Goal: Task Accomplishment & Management: Use online tool/utility

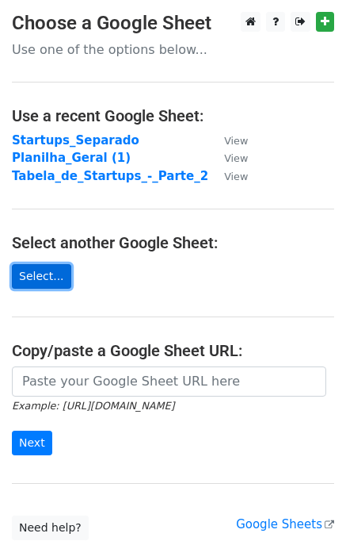
click at [32, 266] on link "Select..." at bounding box center [41, 276] width 59 height 25
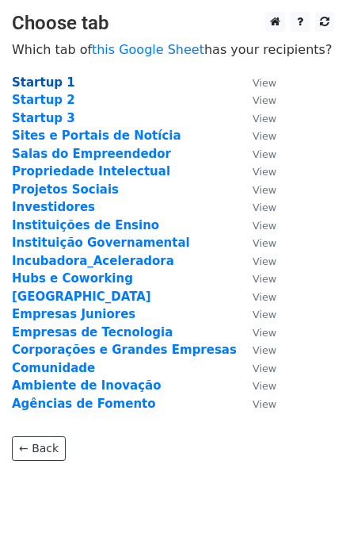
click at [52, 83] on strong "Startup 1" at bounding box center [43, 82] width 63 height 14
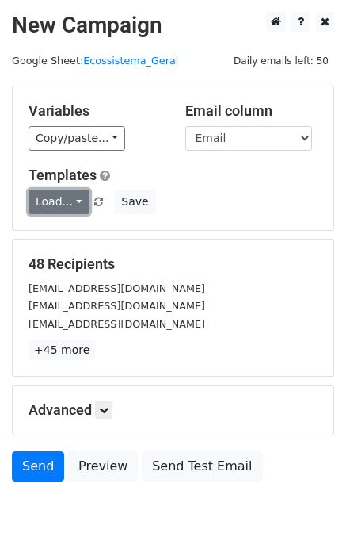
click at [63, 204] on link "Load..." at bounding box center [59, 201] width 61 height 25
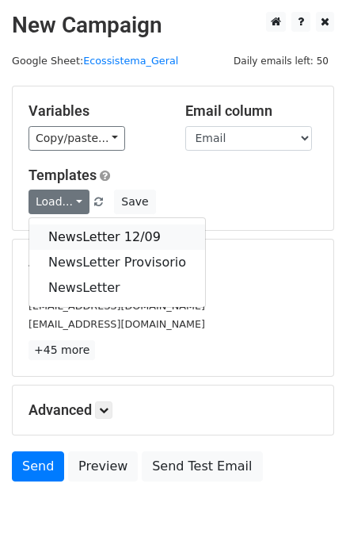
click at [77, 232] on link "NewsLetter 12/09" at bounding box center [117, 236] width 176 height 25
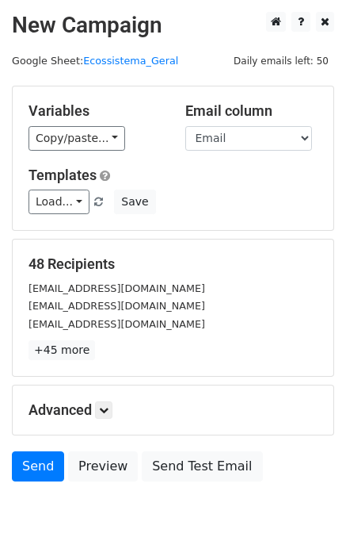
scroll to position [73, 0]
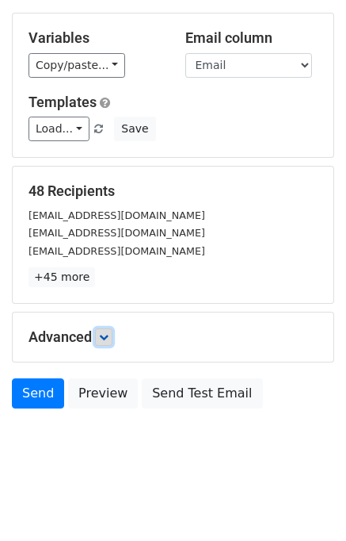
click at [105, 334] on icon at bounding box center [104, 337] width 10 height 10
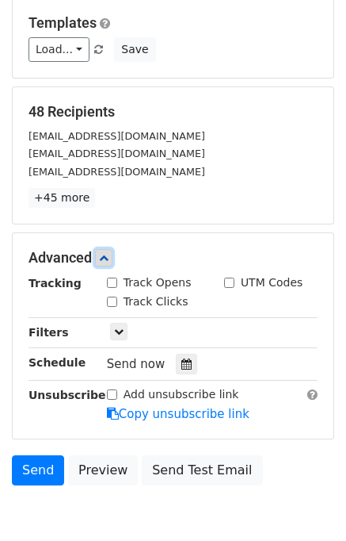
scroll to position [228, 0]
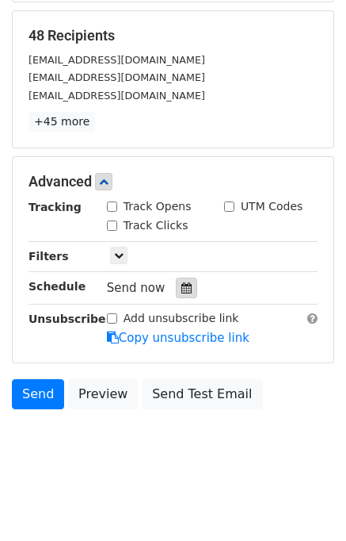
click at [182, 283] on icon at bounding box center [187, 287] width 10 height 11
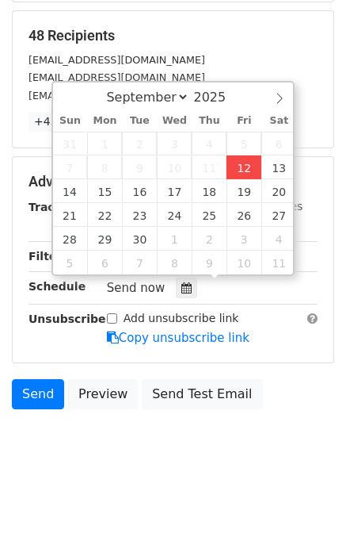
type input "2025-09-12 13:11"
type input "01"
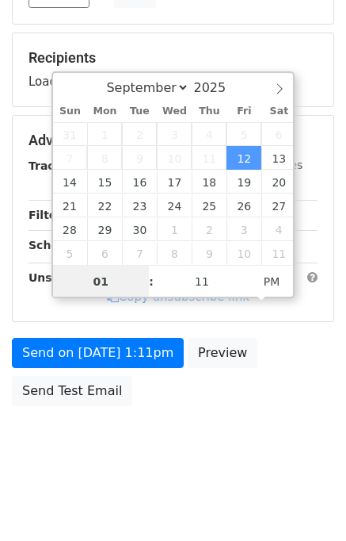
scroll to position [202, 0]
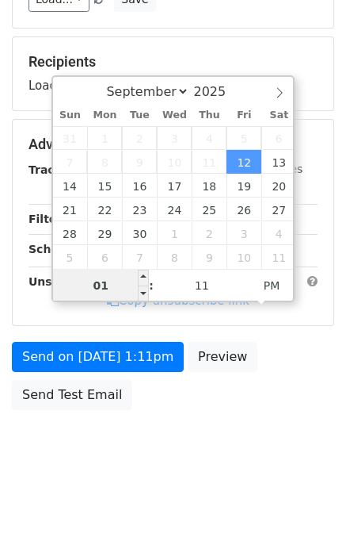
click at [120, 281] on input "01" at bounding box center [101, 286] width 97 height 32
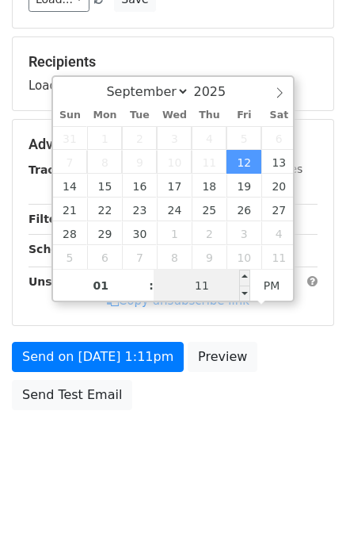
click at [214, 286] on input "11" at bounding box center [202, 286] width 97 height 32
type input "45"
type input "[DATE] 13:45"
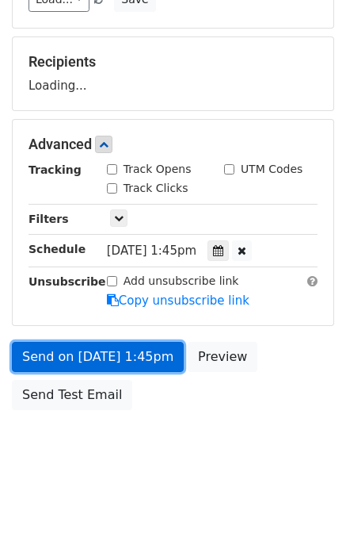
click at [113, 346] on link "Send on Sep 12 at 1:45pm" at bounding box center [98, 357] width 172 height 30
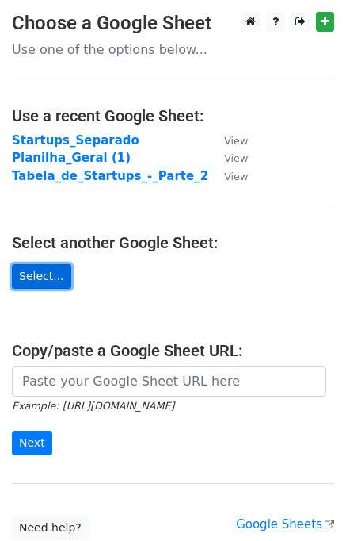
click at [42, 270] on link "Select..." at bounding box center [41, 276] width 59 height 25
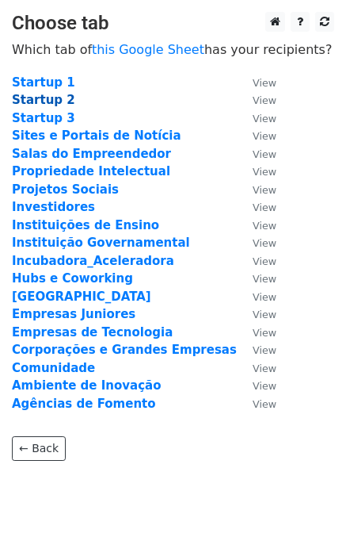
click at [47, 99] on strong "Startup 2" at bounding box center [43, 100] width 63 height 14
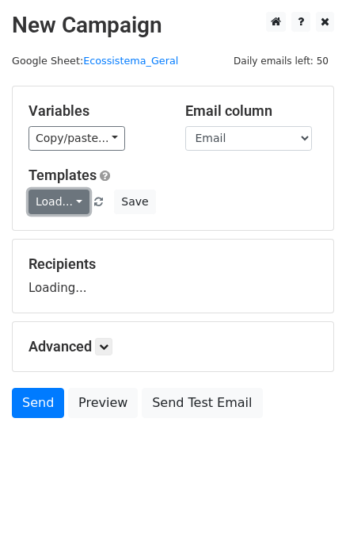
click at [73, 200] on link "Load..." at bounding box center [59, 201] width 61 height 25
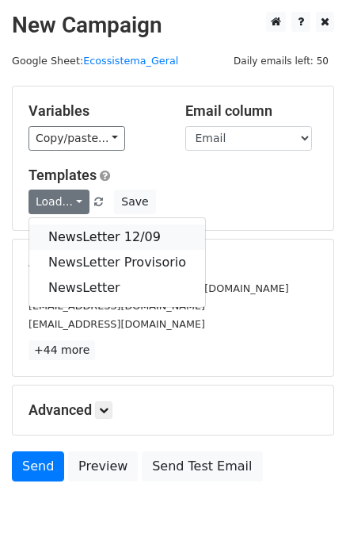
click at [89, 240] on link "NewsLetter 12/09" at bounding box center [117, 236] width 176 height 25
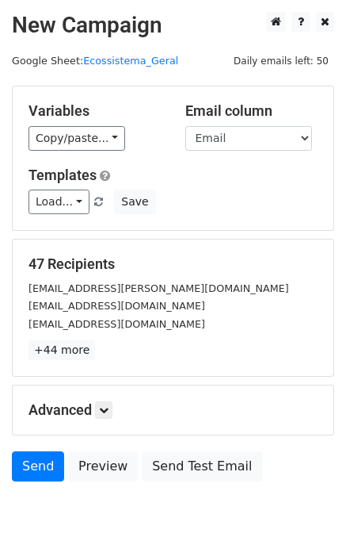
scroll to position [73, 0]
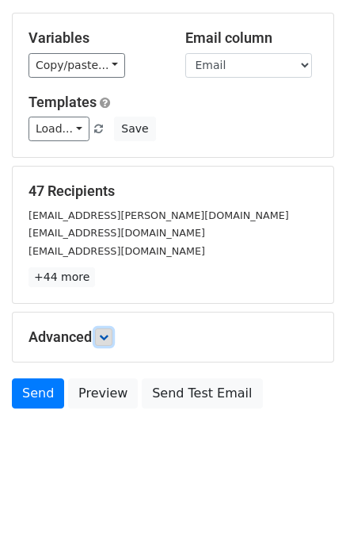
click at [105, 336] on icon at bounding box center [104, 337] width 10 height 10
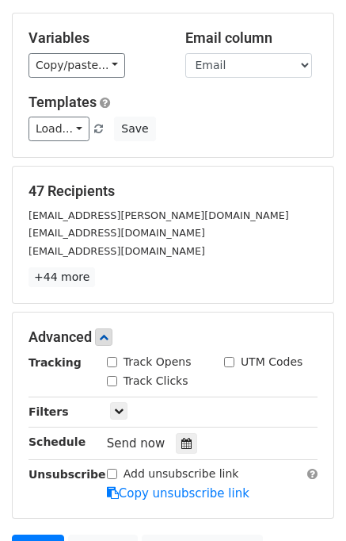
click at [143, 438] on span "Send now" at bounding box center [136, 443] width 59 height 14
click at [182, 440] on icon at bounding box center [187, 443] width 10 height 11
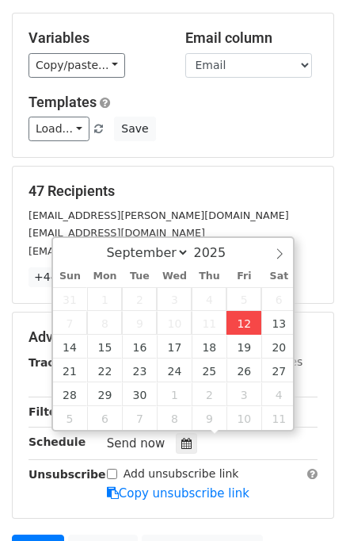
type input "2025-09-12 13:12"
type input "01"
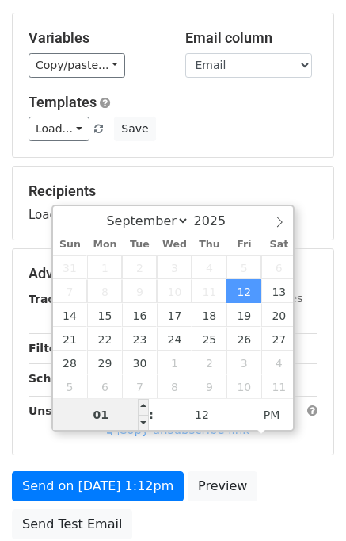
click at [124, 407] on input "01" at bounding box center [101, 415] width 97 height 32
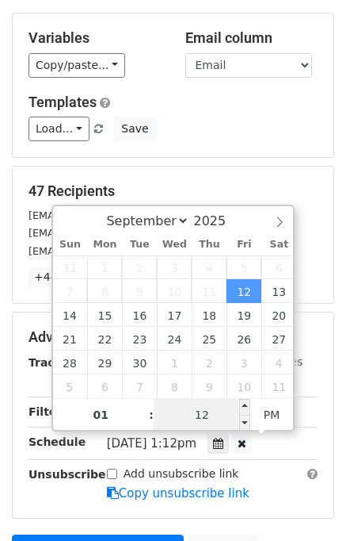
click at [214, 410] on input "12" at bounding box center [202, 415] width 97 height 32
type input "45"
type input "[DATE] 13:45"
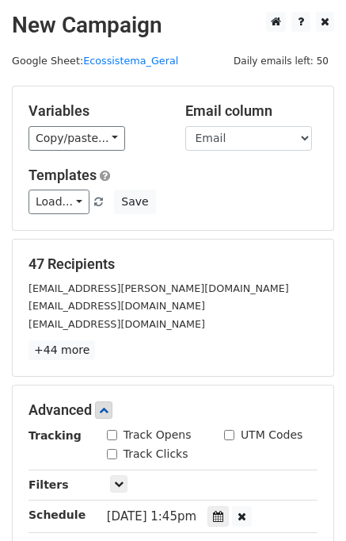
scroll to position [266, 0]
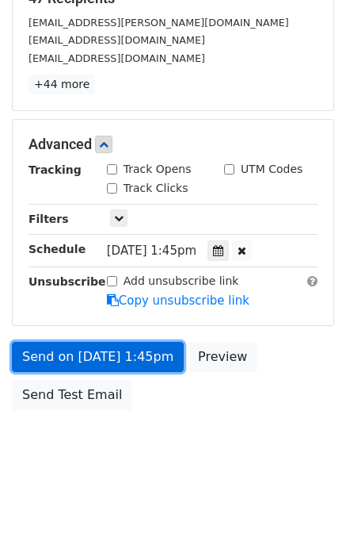
click at [108, 352] on link "Send on [DATE] 1:45pm" at bounding box center [98, 357] width 172 height 30
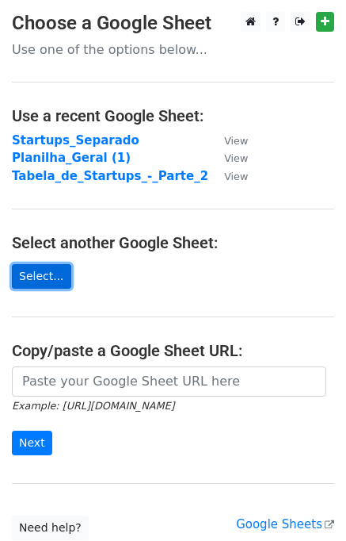
click at [48, 286] on link "Select..." at bounding box center [41, 276] width 59 height 25
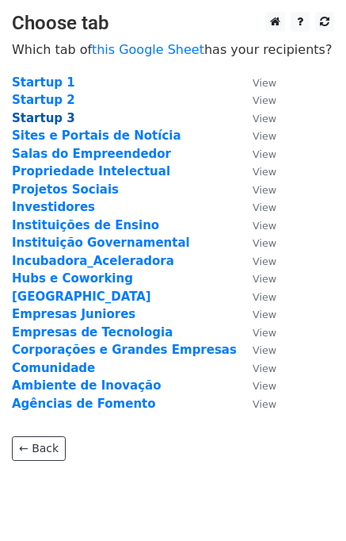
click at [45, 118] on strong "Startup 3" at bounding box center [43, 118] width 63 height 14
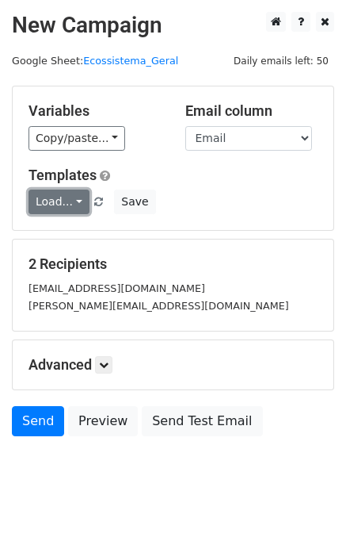
click at [57, 193] on link "Load..." at bounding box center [59, 201] width 61 height 25
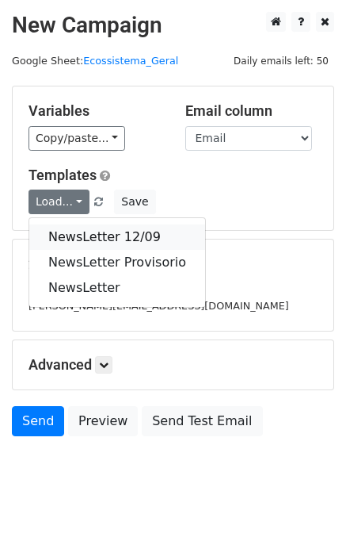
click at [78, 234] on link "NewsLetter 12/09" at bounding box center [117, 236] width 176 height 25
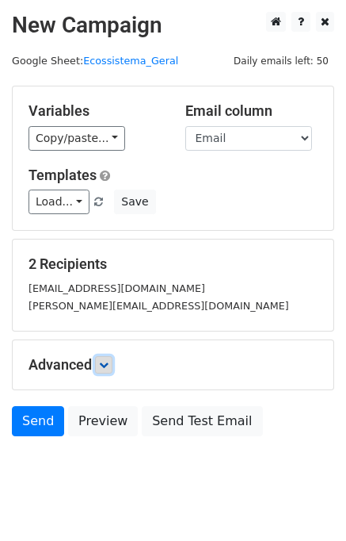
click at [106, 360] on icon at bounding box center [104, 365] width 10 height 10
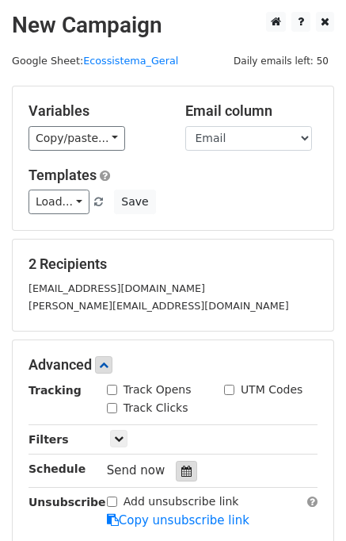
click at [182, 468] on icon at bounding box center [187, 470] width 10 height 11
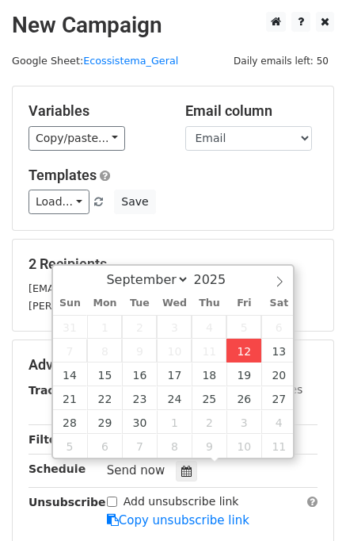
type input "[DATE] 13:13"
type input "01"
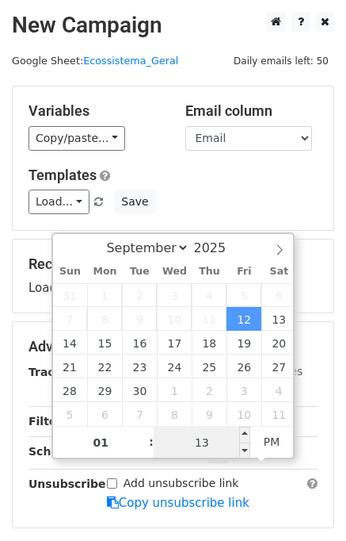
click at [218, 440] on input "13" at bounding box center [202, 442] width 97 height 32
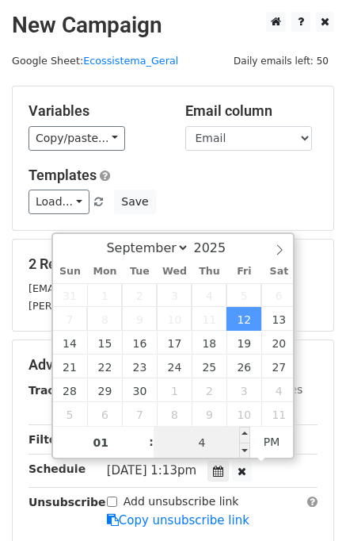
type input "45"
type input "[DATE] 13:45"
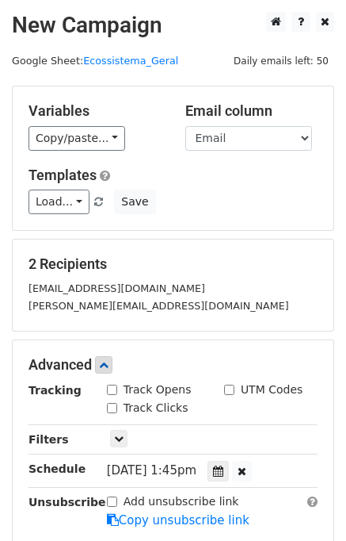
scroll to position [220, 0]
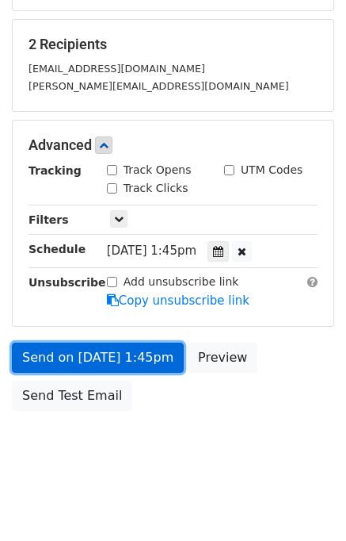
click at [97, 358] on link "Send on [DATE] 1:45pm" at bounding box center [98, 357] width 172 height 30
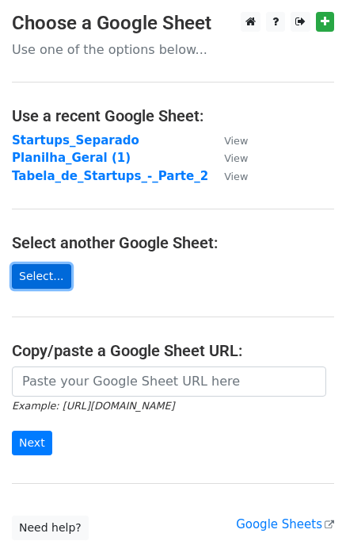
click at [19, 273] on link "Select..." at bounding box center [41, 276] width 59 height 25
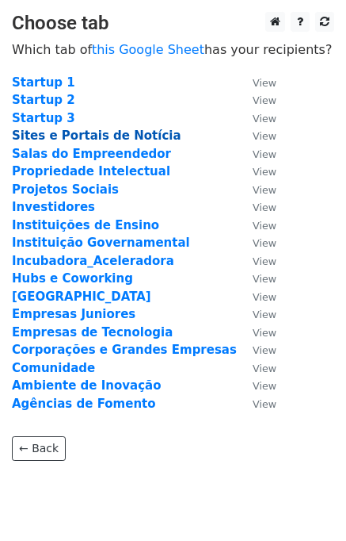
click at [63, 131] on strong "Sites e Portais de Notícia" at bounding box center [97, 135] width 170 height 14
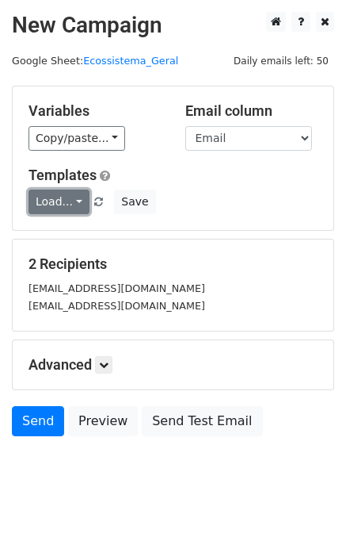
click at [63, 201] on link "Load..." at bounding box center [59, 201] width 61 height 25
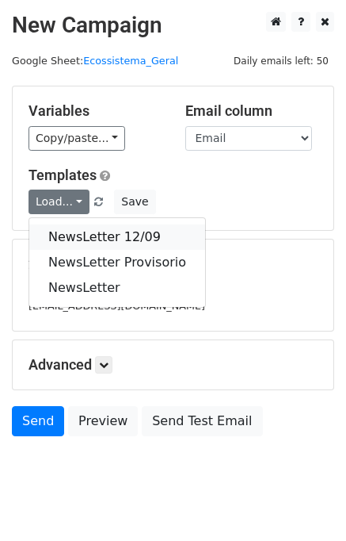
click at [71, 232] on link "NewsLetter 12/09" at bounding box center [117, 236] width 176 height 25
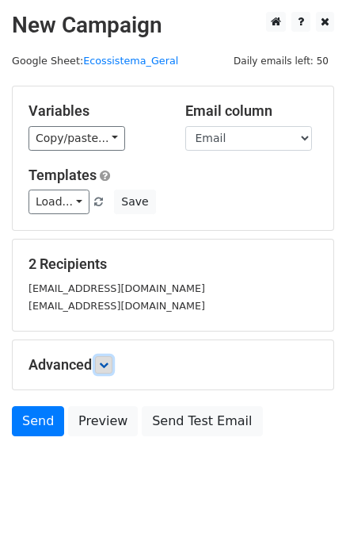
click at [109, 367] on icon at bounding box center [104, 365] width 10 height 10
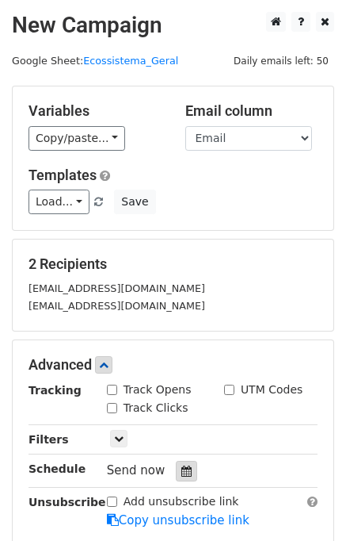
click at [182, 469] on icon at bounding box center [187, 470] width 10 height 11
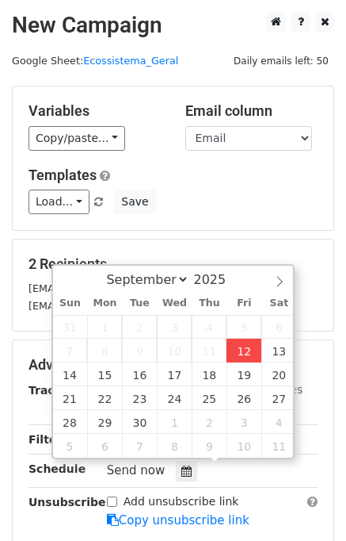
type input "[DATE] 13:13"
type input "01"
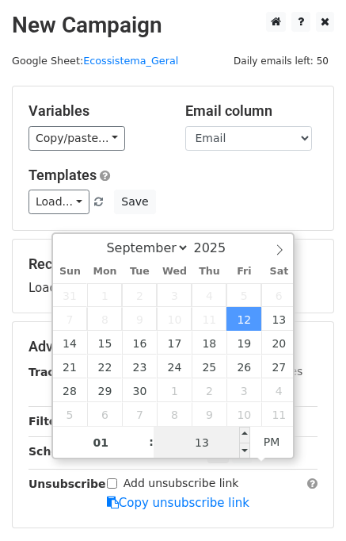
click at [215, 441] on input "13" at bounding box center [202, 442] width 97 height 32
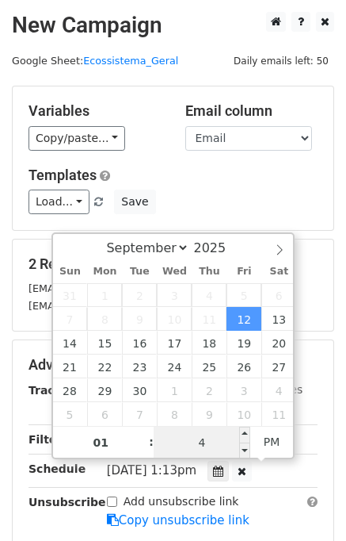
type input "45"
type input "[DATE] 13:45"
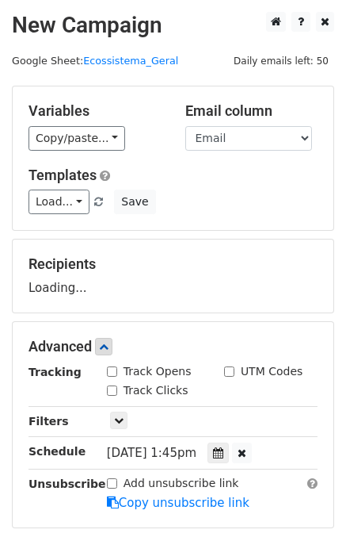
scroll to position [202, 0]
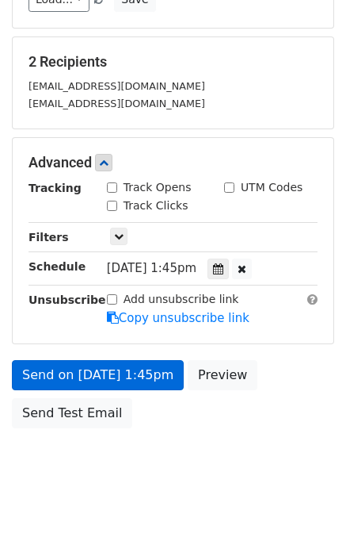
click at [73, 343] on form "Variables Copy/paste... {{Horário do envio}} {{Nome do responsável:}} {{Email}}…" at bounding box center [173, 159] width 323 height 552
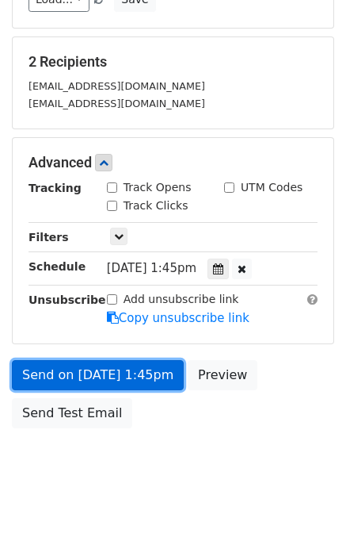
click at [79, 365] on link "Send on [DATE] 1:45pm" at bounding box center [98, 375] width 172 height 30
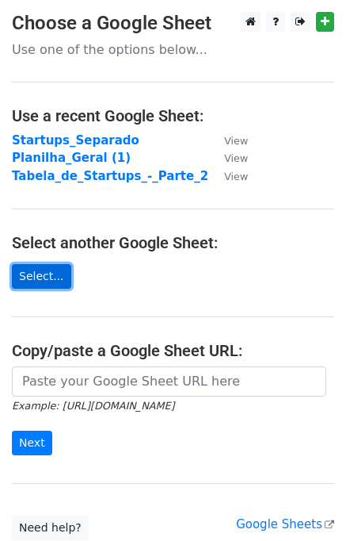
click at [35, 280] on link "Select..." at bounding box center [41, 276] width 59 height 25
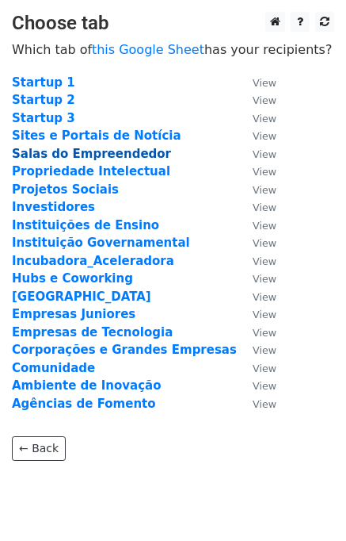
click at [51, 155] on strong "Salas do Empreendedor" at bounding box center [91, 154] width 159 height 14
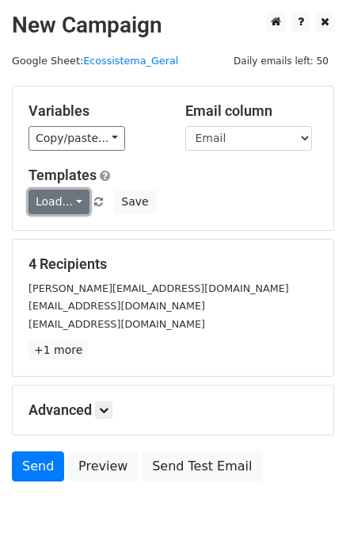
click at [68, 206] on link "Load..." at bounding box center [59, 201] width 61 height 25
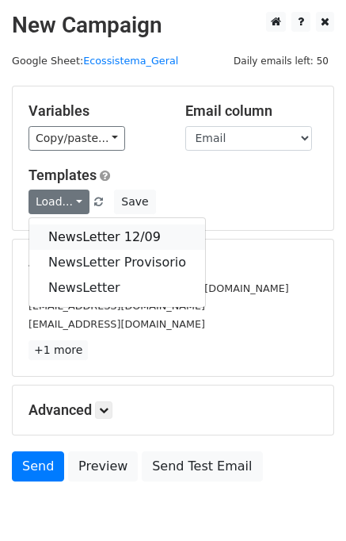
click at [75, 237] on link "NewsLetter 12/09" at bounding box center [117, 236] width 176 height 25
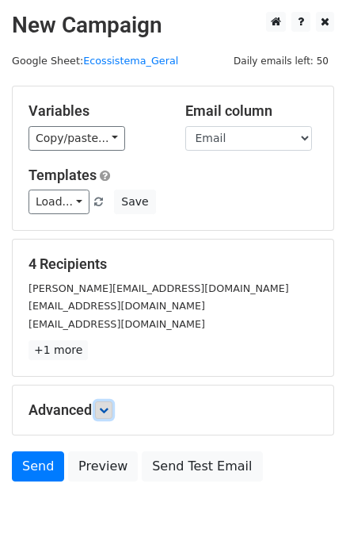
click at [104, 402] on link at bounding box center [103, 409] width 17 height 17
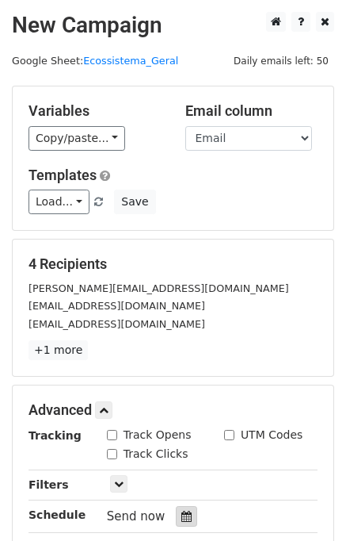
click at [182, 510] on icon at bounding box center [187, 515] width 10 height 11
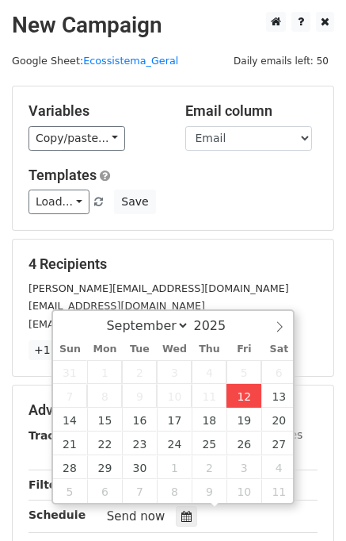
type input "2025-09-12 13:14"
type input "01"
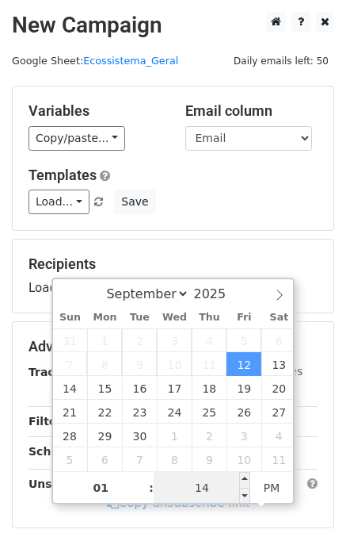
click at [202, 486] on input "14" at bounding box center [202, 488] width 97 height 32
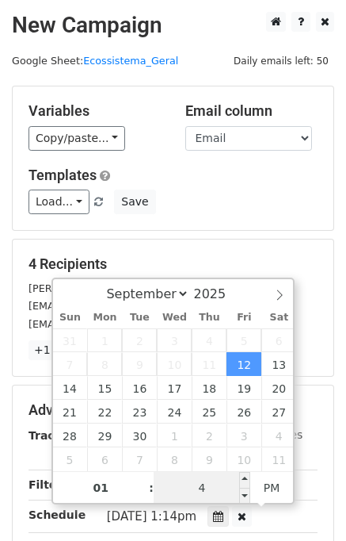
type input "45"
type input "2025-09-12 13:45"
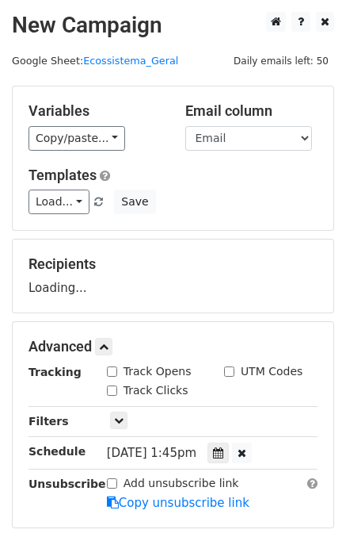
scroll to position [202, 0]
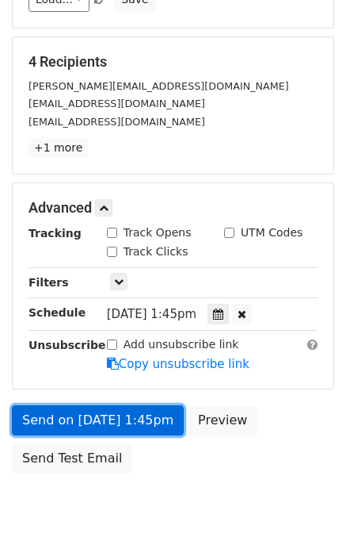
click at [87, 419] on link "Send on Sep 12 at 1:45pm" at bounding box center [98, 420] width 172 height 30
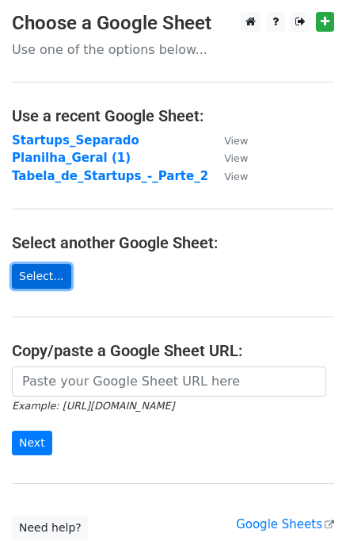
click at [36, 280] on link "Select..." at bounding box center [41, 276] width 59 height 25
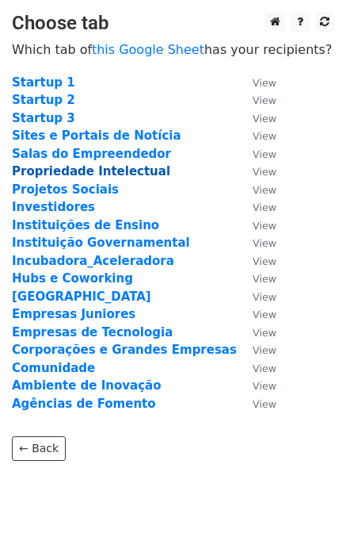
click at [95, 172] on strong "Propriedade Intelectual" at bounding box center [91, 171] width 159 height 14
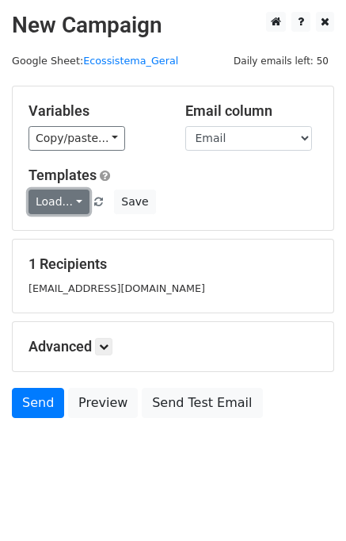
click at [64, 200] on link "Load..." at bounding box center [59, 201] width 61 height 25
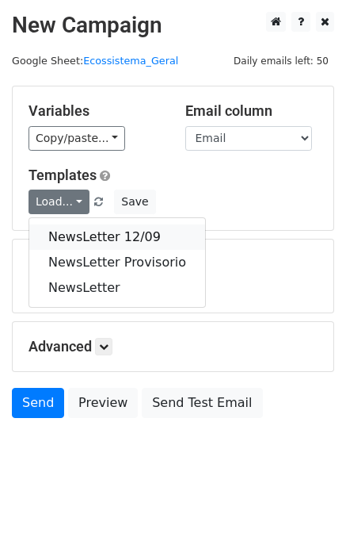
click at [86, 227] on link "NewsLetter 12/09" at bounding box center [117, 236] width 176 height 25
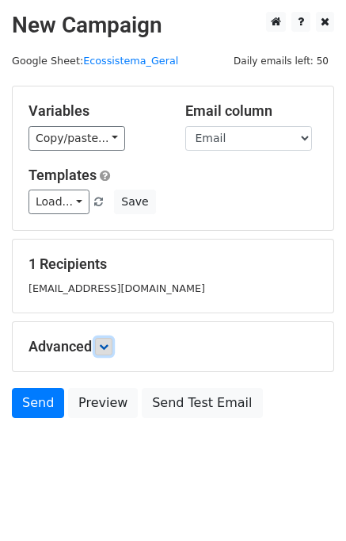
click at [113, 347] on link at bounding box center [103, 346] width 17 height 17
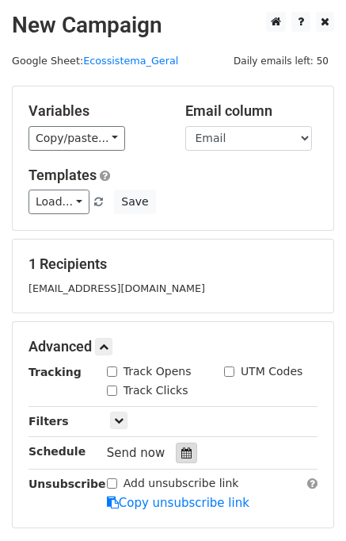
click at [182, 453] on icon at bounding box center [187, 452] width 10 height 11
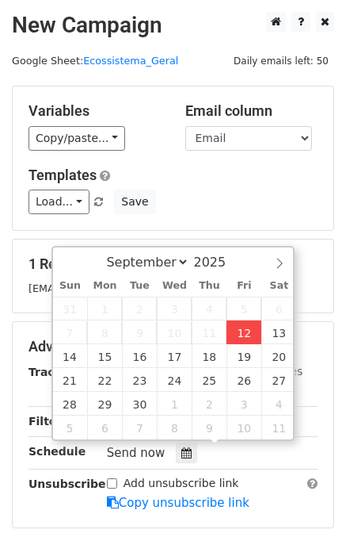
type input "2025-09-12 13:14"
type input "01"
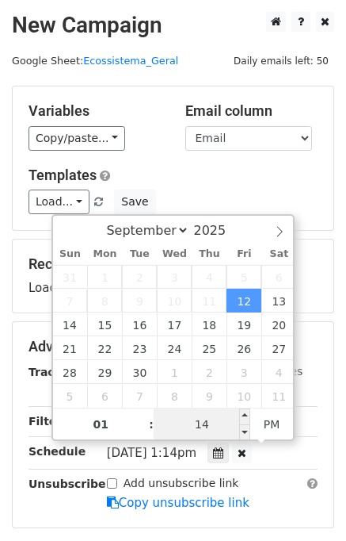
click at [235, 422] on input "14" at bounding box center [202, 424] width 97 height 32
type input "45"
type input "2025-09-12 13:45"
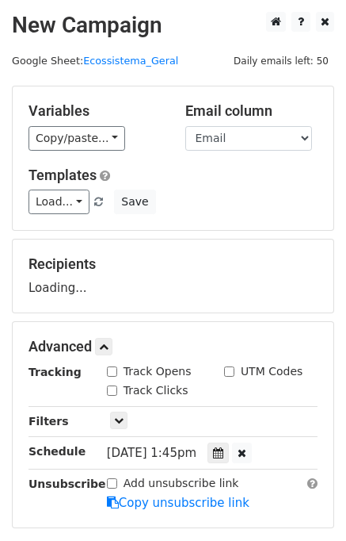
scroll to position [202, 0]
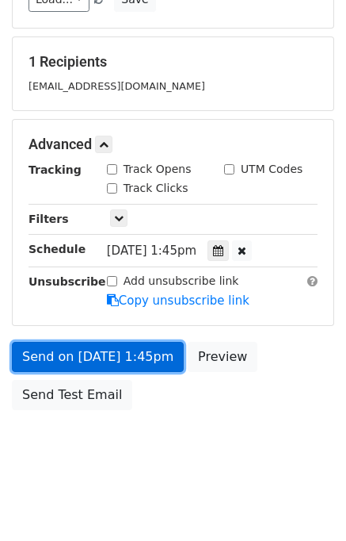
click at [111, 352] on link "Send on Sep 12 at 1:45pm" at bounding box center [98, 357] width 172 height 30
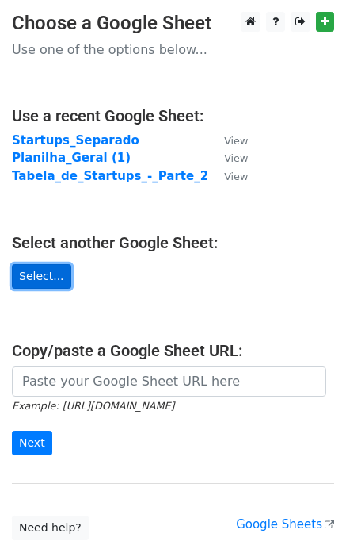
click at [36, 275] on link "Select..." at bounding box center [41, 276] width 59 height 25
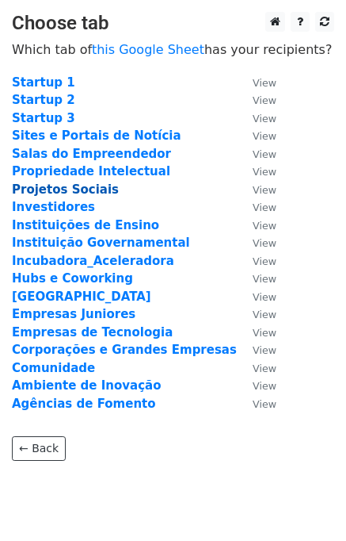
click at [69, 192] on strong "Projetos Sociais" at bounding box center [65, 189] width 107 height 14
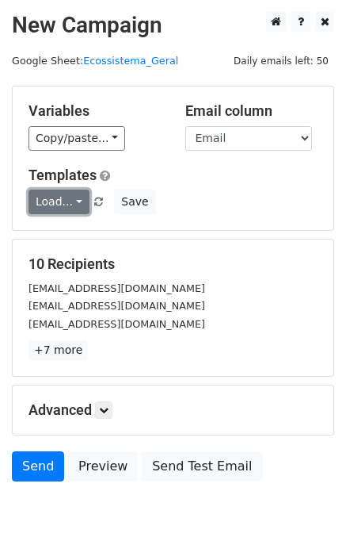
click at [66, 208] on link "Load..." at bounding box center [59, 201] width 61 height 25
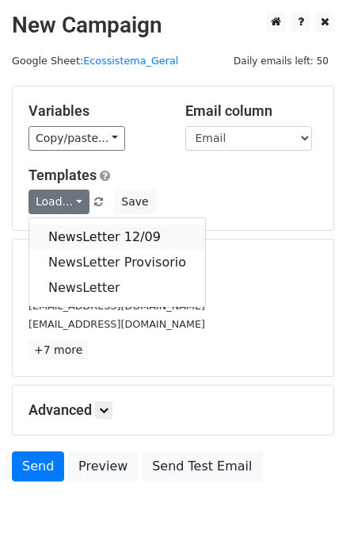
click at [92, 235] on link "NewsLetter 12/09" at bounding box center [117, 236] width 176 height 25
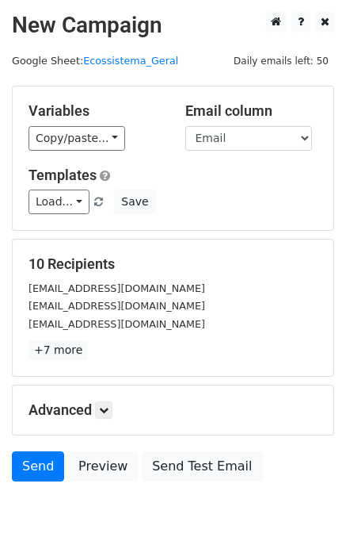
scroll to position [73, 0]
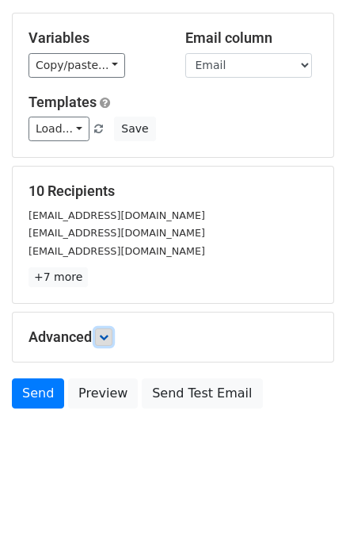
click at [109, 343] on link at bounding box center [103, 336] width 17 height 17
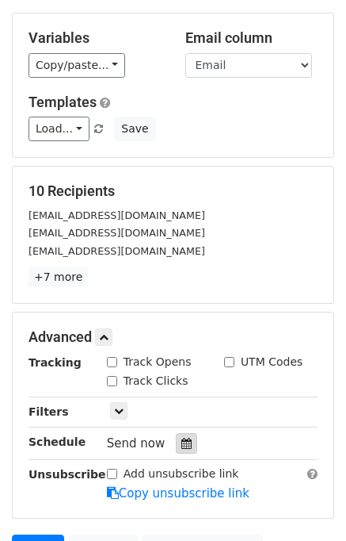
click at [176, 442] on div at bounding box center [186, 443] width 21 height 21
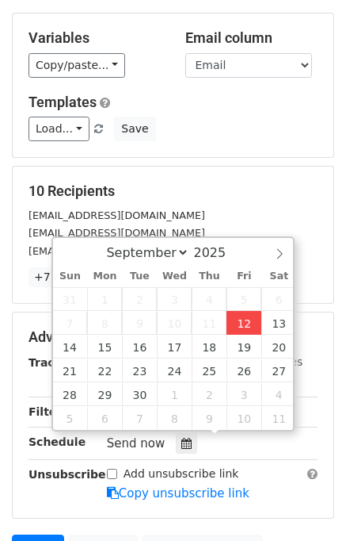
type input "2025-09-12 13:15"
type input "01"
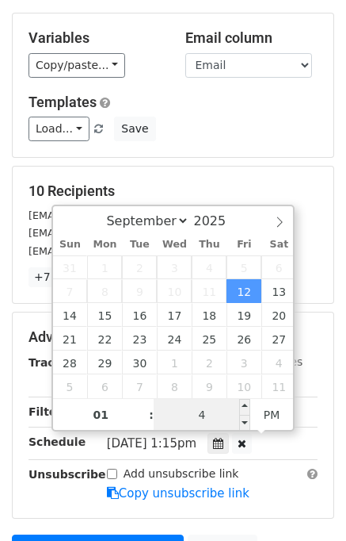
type input "45"
type input "2025-09-12 13:45"
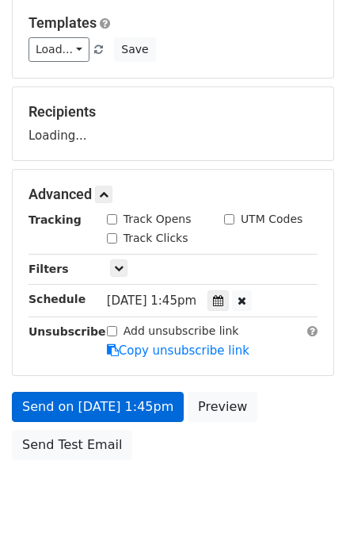
scroll to position [202, 0]
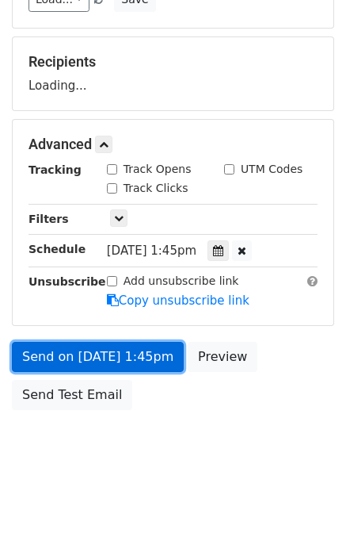
click at [137, 357] on link "Send on Sep 12 at 1:45pm" at bounding box center [98, 357] width 172 height 30
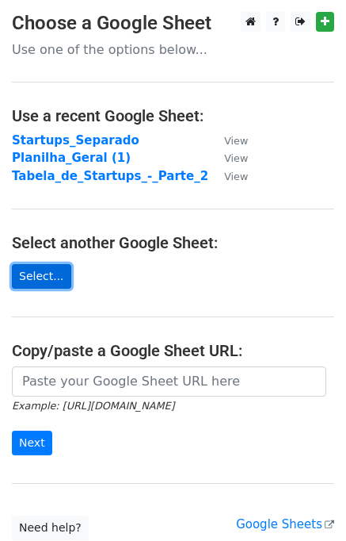
click at [42, 271] on link "Select..." at bounding box center [41, 276] width 59 height 25
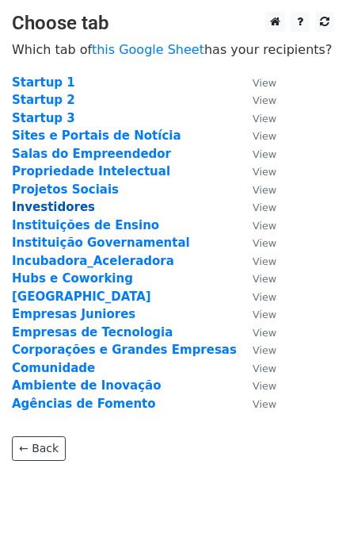
click at [58, 207] on strong "Investidores" at bounding box center [53, 207] width 83 height 14
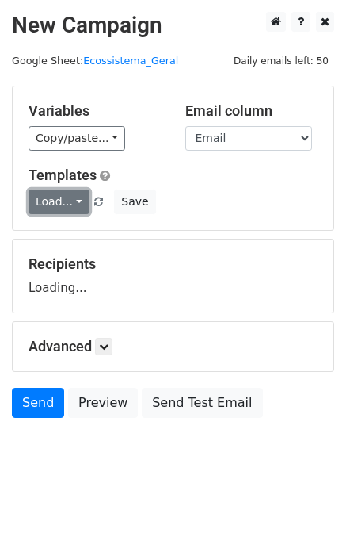
click at [62, 205] on link "Load..." at bounding box center [59, 201] width 61 height 25
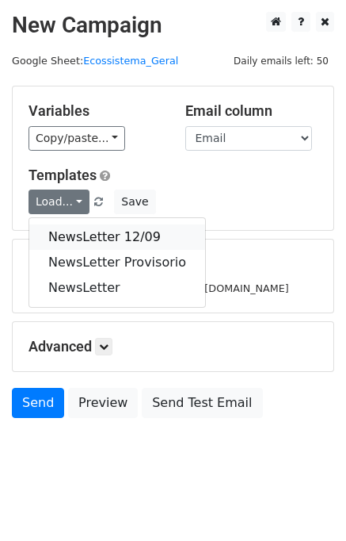
click at [71, 228] on link "NewsLetter 12/09" at bounding box center [117, 236] width 176 height 25
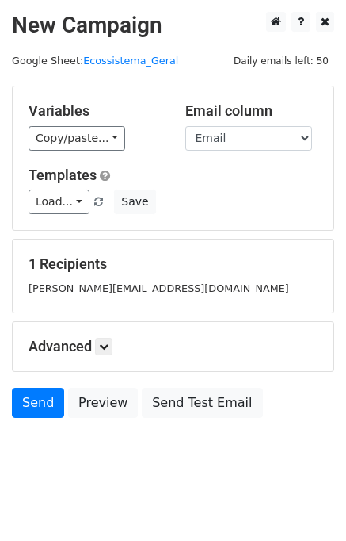
click at [97, 346] on h5 "Advanced" at bounding box center [173, 346] width 289 height 17
click at [101, 348] on link at bounding box center [103, 346] width 17 height 17
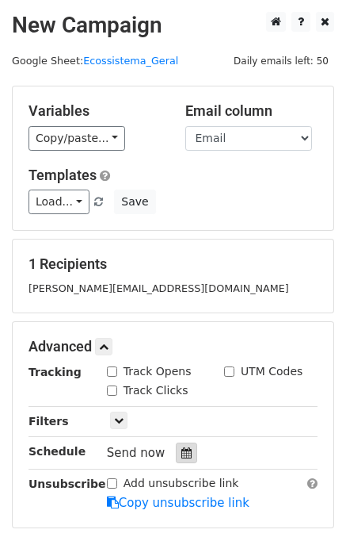
click at [182, 455] on icon at bounding box center [187, 452] width 10 height 11
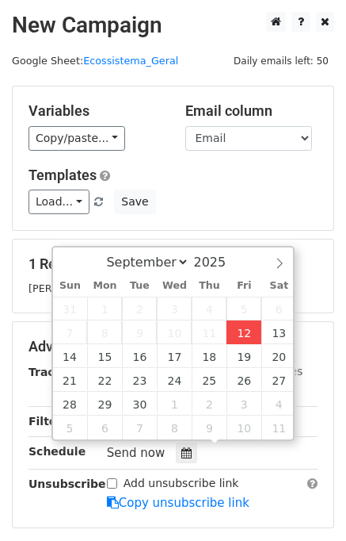
type input "2025-09-12 13:15"
type input "01"
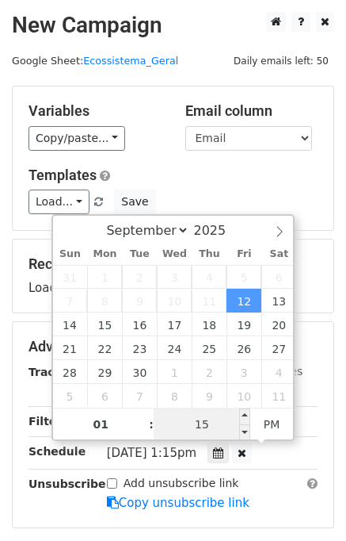
click at [223, 425] on input "15" at bounding box center [202, 424] width 97 height 32
type input "45"
type input "[DATE] 13:45"
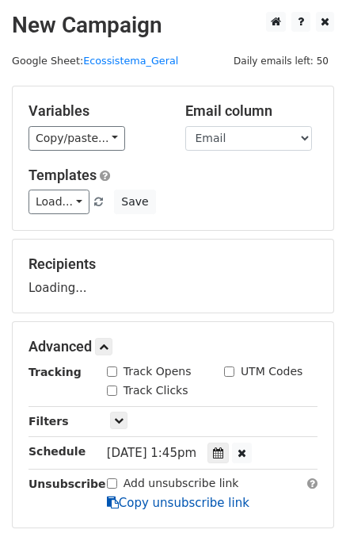
scroll to position [202, 0]
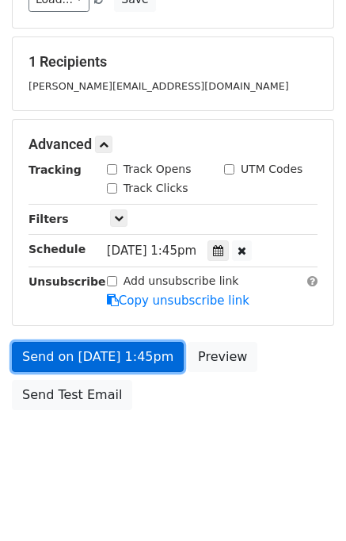
click at [101, 347] on link "Send on Sep 12 at 1:45pm" at bounding box center [98, 357] width 172 height 30
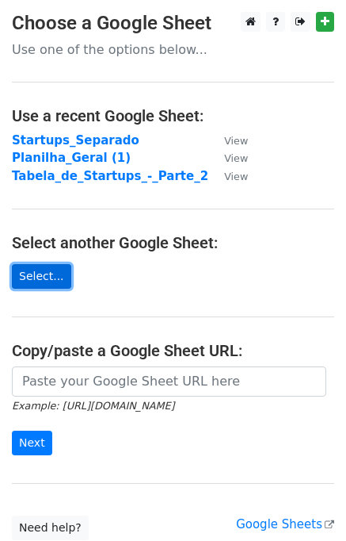
click at [44, 264] on link "Select..." at bounding box center [41, 276] width 59 height 25
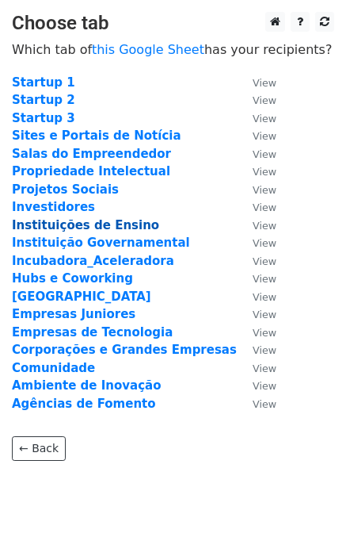
click at [44, 229] on strong "Instituições de Ensino" at bounding box center [85, 225] width 147 height 14
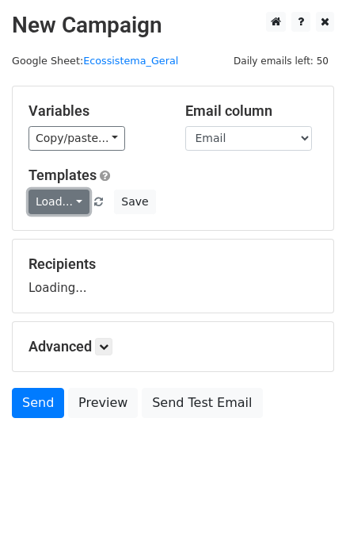
click at [74, 203] on link "Load..." at bounding box center [59, 201] width 61 height 25
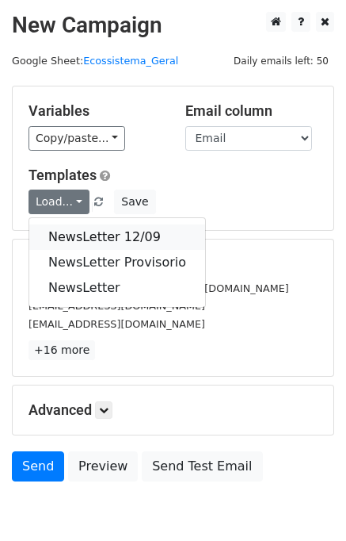
click at [81, 228] on link "NewsLetter 12/09" at bounding box center [117, 236] width 176 height 25
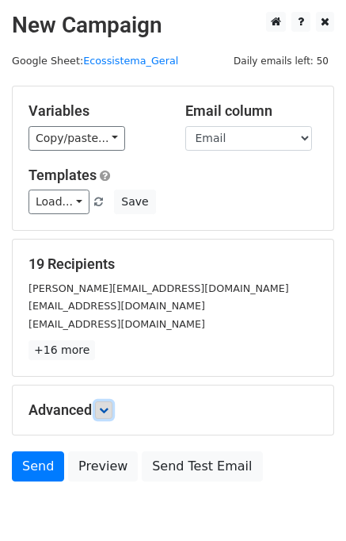
click at [109, 407] on icon at bounding box center [104, 410] width 10 height 10
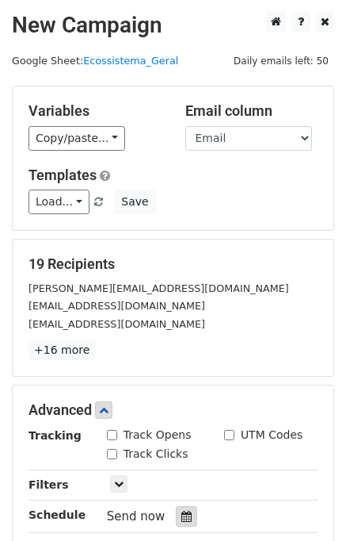
click at [176, 507] on div at bounding box center [186, 516] width 21 height 21
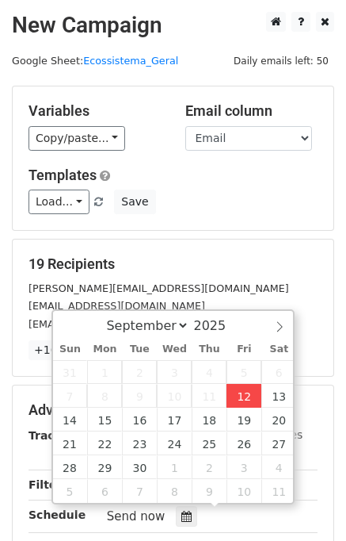
type input "[DATE] 13:16"
type input "01"
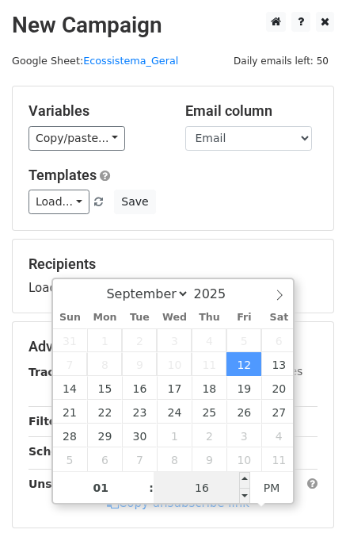
click at [213, 485] on input "16" at bounding box center [202, 488] width 97 height 32
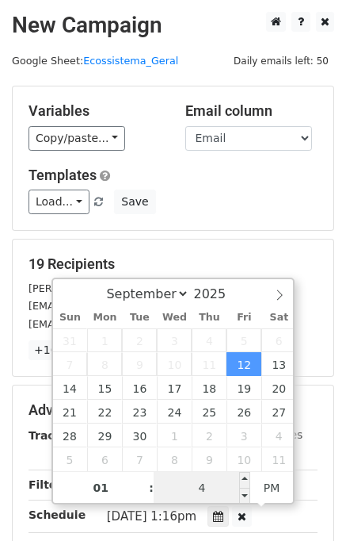
type input "45"
type input "[DATE] 13:45"
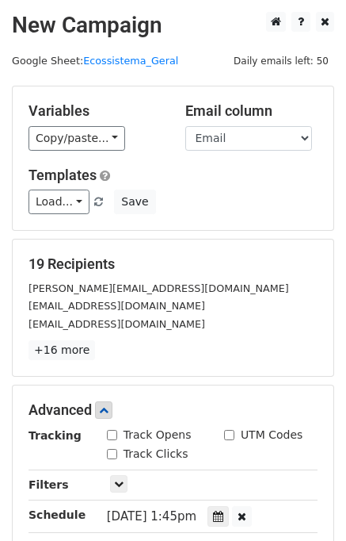
scroll to position [266, 0]
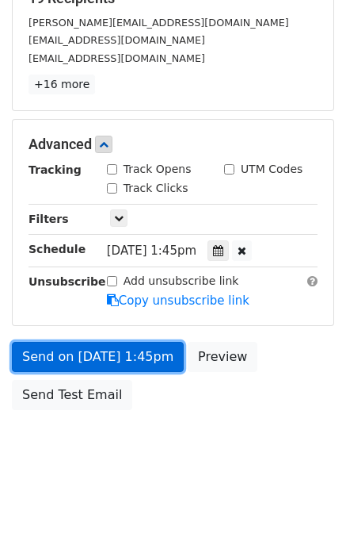
click at [97, 354] on link "Send on [DATE] 1:45pm" at bounding box center [98, 357] width 172 height 30
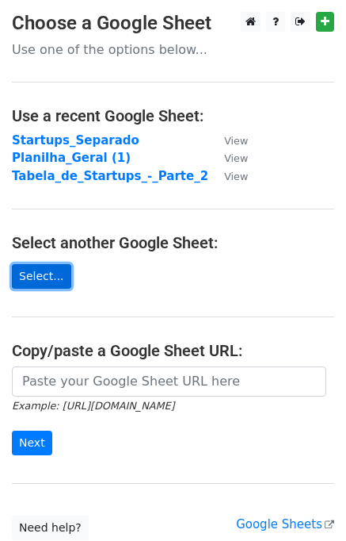
click at [35, 276] on link "Select..." at bounding box center [41, 276] width 59 height 25
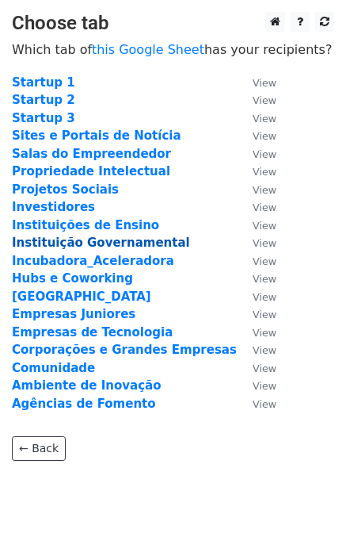
click at [59, 242] on strong "Instituição Governamental" at bounding box center [101, 242] width 178 height 14
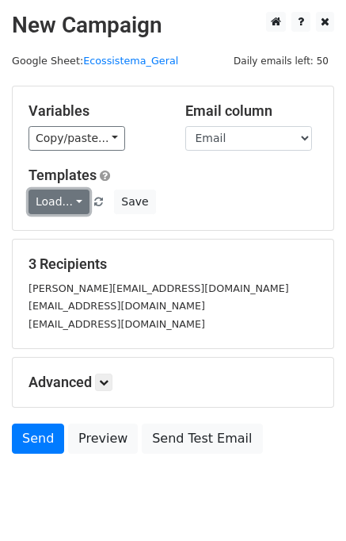
click at [58, 203] on link "Load..." at bounding box center [59, 201] width 61 height 25
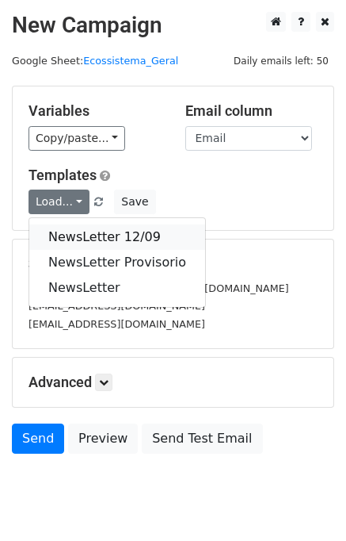
click at [76, 234] on link "NewsLetter 12/09" at bounding box center [117, 236] width 176 height 25
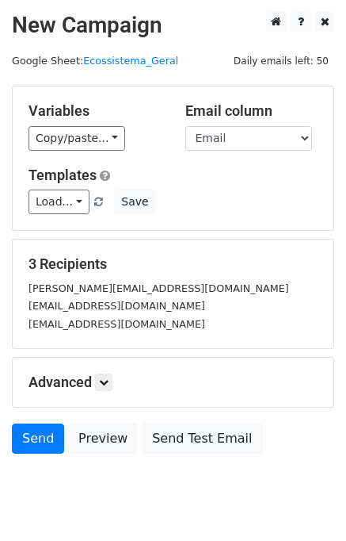
scroll to position [45, 0]
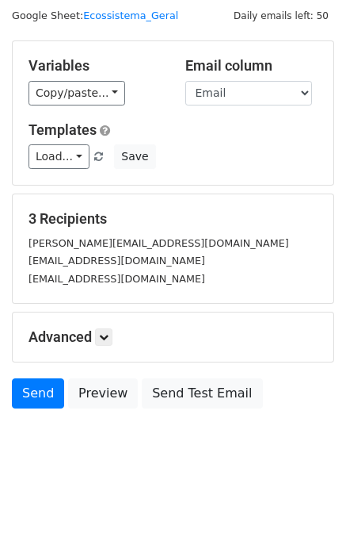
drag, startPoint x: 97, startPoint y: 335, endPoint x: 113, endPoint y: 344, distance: 17.8
click at [96, 335] on h5 "Advanced" at bounding box center [173, 336] width 289 height 17
click at [113, 338] on link at bounding box center [103, 336] width 17 height 17
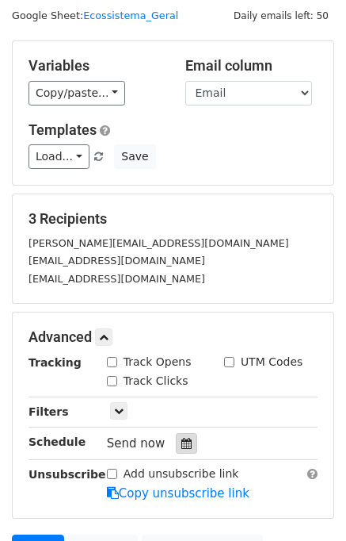
click at [176, 438] on div at bounding box center [186, 443] width 21 height 21
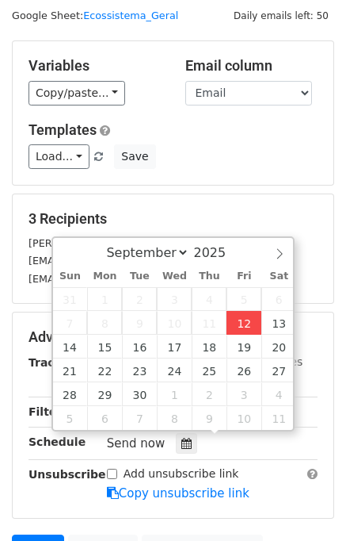
type input "[DATE] 13:17"
type input "01"
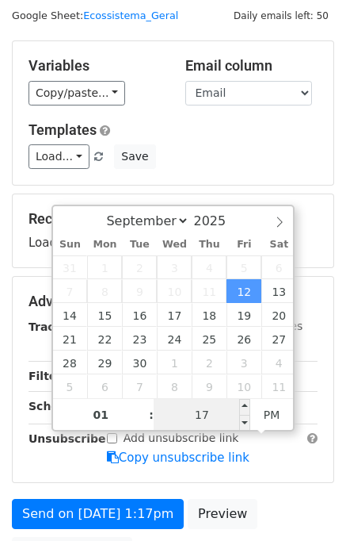
click at [201, 414] on input "17" at bounding box center [202, 415] width 97 height 32
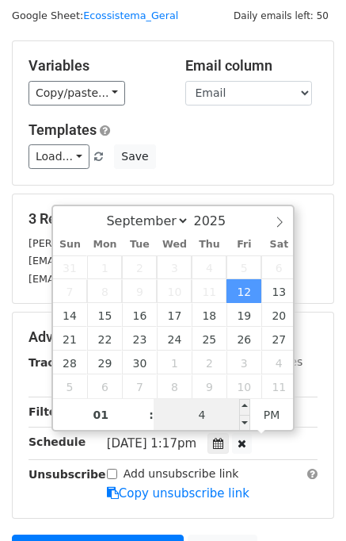
type input "45"
type input "[DATE] 13:45"
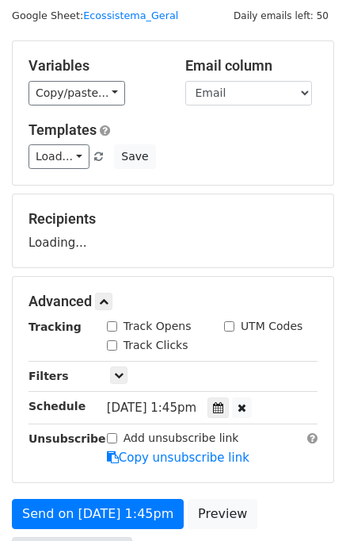
scroll to position [202, 0]
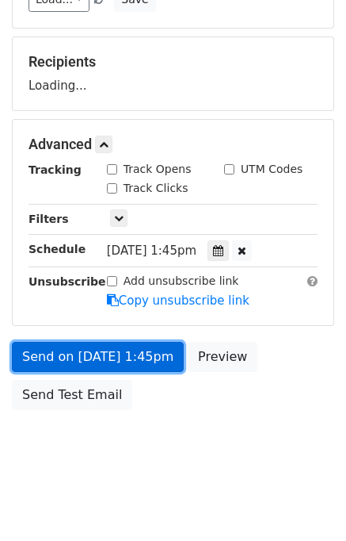
click at [79, 350] on link "Send on [DATE] 1:45pm" at bounding box center [98, 357] width 172 height 30
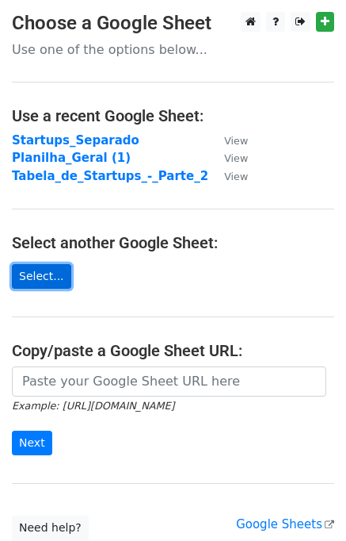
click at [46, 278] on link "Select..." at bounding box center [41, 276] width 59 height 25
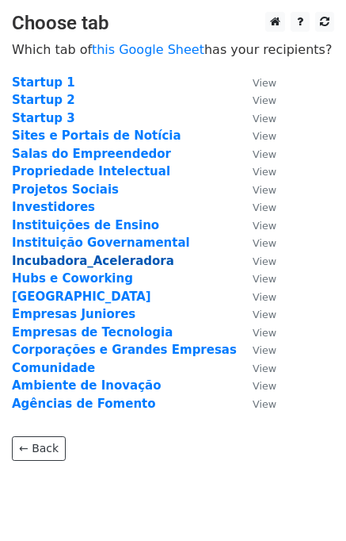
click at [69, 265] on strong "Incubadora_Aceleradora" at bounding box center [93, 261] width 162 height 14
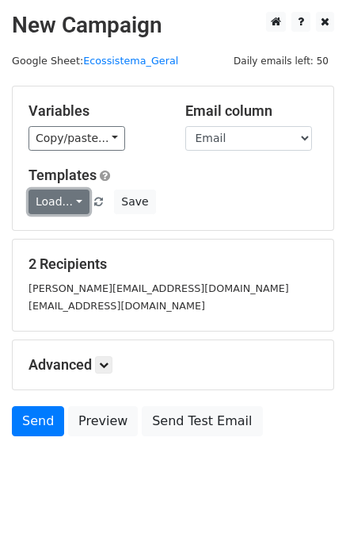
click at [78, 204] on link "Load..." at bounding box center [59, 201] width 61 height 25
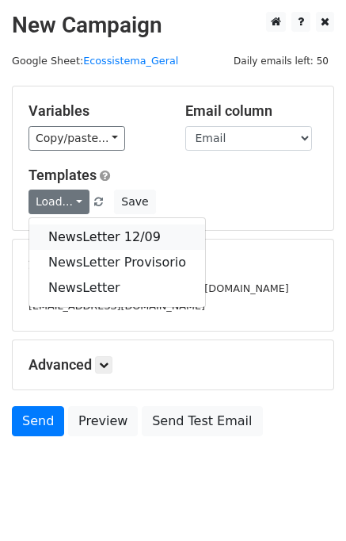
click at [86, 231] on link "NewsLetter 12/09" at bounding box center [117, 236] width 176 height 25
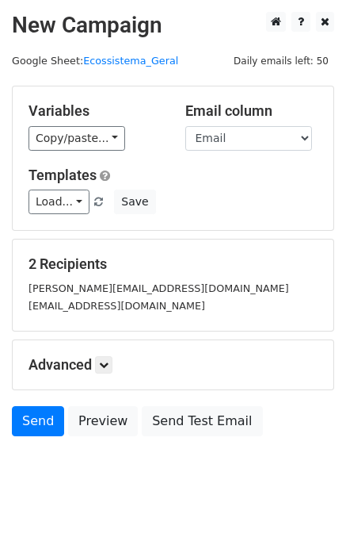
scroll to position [28, 0]
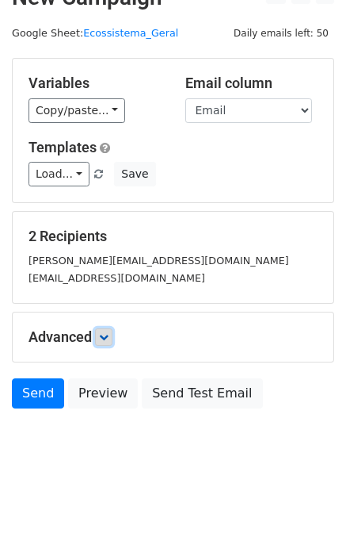
click at [108, 340] on link at bounding box center [103, 336] width 17 height 17
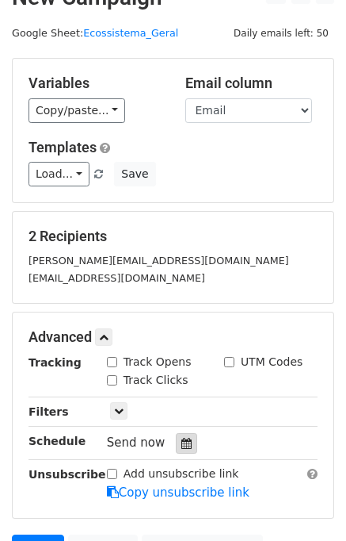
click at [176, 447] on div at bounding box center [186, 443] width 21 height 21
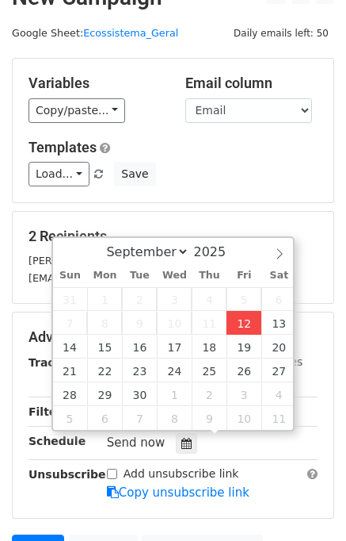
type input "[DATE] 13:17"
type input "01"
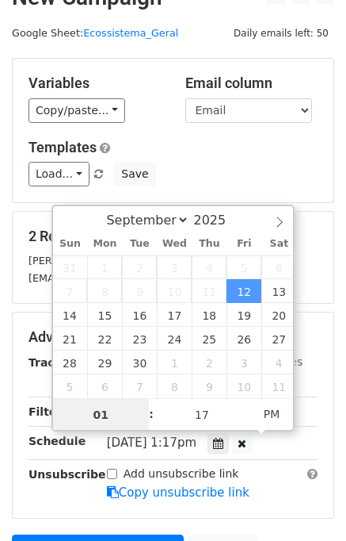
scroll to position [0, 0]
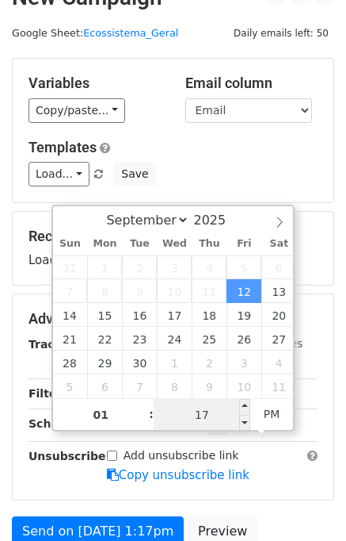
click at [212, 403] on input "17" at bounding box center [202, 415] width 97 height 32
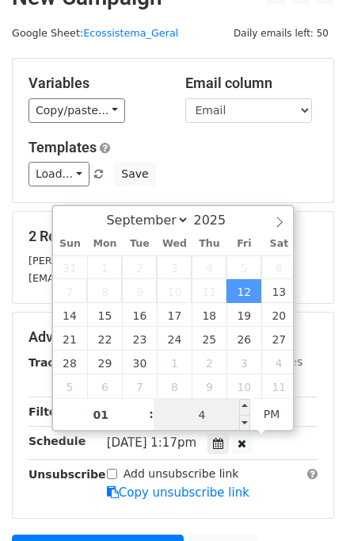
type input "45"
type input "[DATE] 13:45"
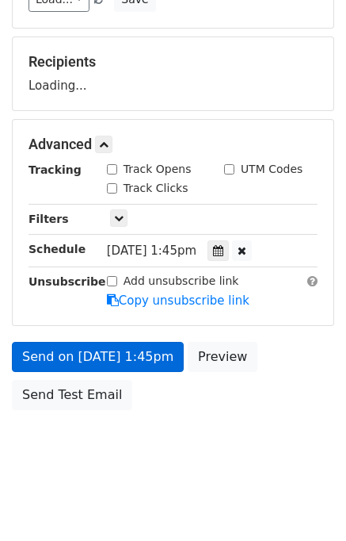
scroll to position [220, 0]
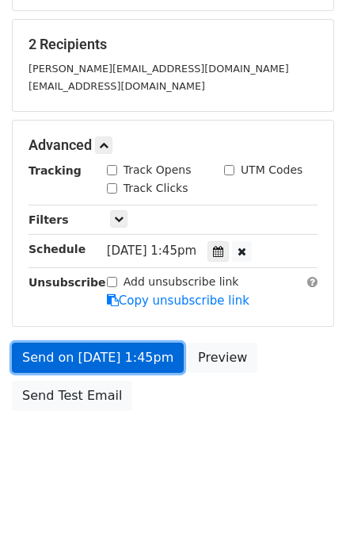
click at [86, 348] on link "Send on [DATE] 1:45pm" at bounding box center [98, 357] width 172 height 30
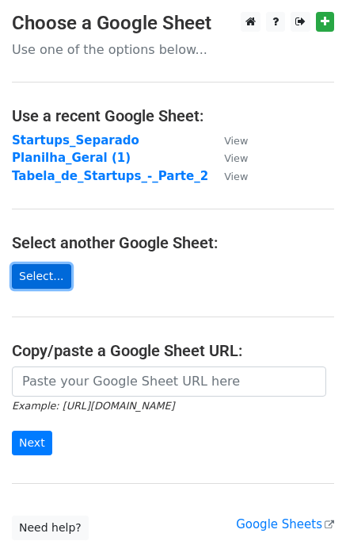
click at [52, 270] on link "Select..." at bounding box center [41, 276] width 59 height 25
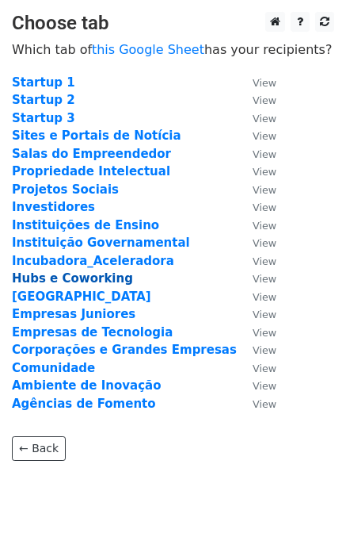
click at [70, 277] on strong "Hubs e Coworking" at bounding box center [72, 278] width 121 height 14
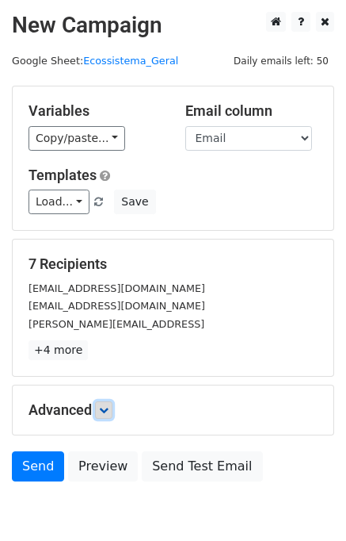
click at [101, 407] on link at bounding box center [103, 409] width 17 height 17
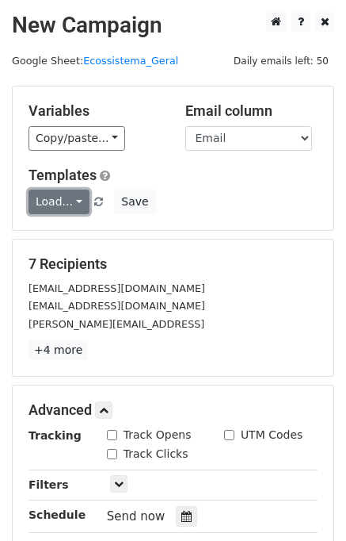
click at [68, 197] on link "Load..." at bounding box center [59, 201] width 61 height 25
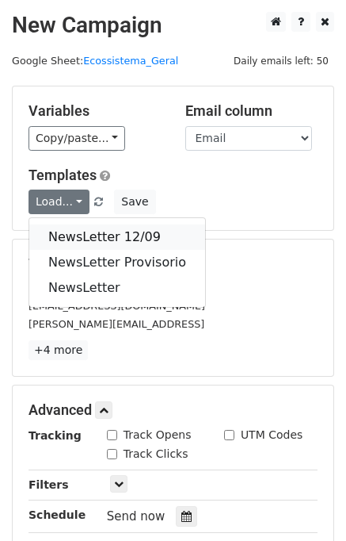
click at [82, 229] on link "NewsLetter 12/09" at bounding box center [117, 236] width 176 height 25
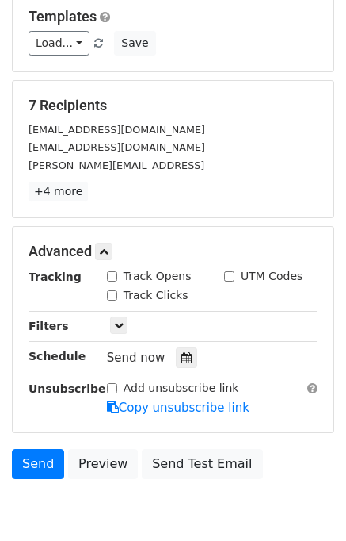
scroll to position [228, 0]
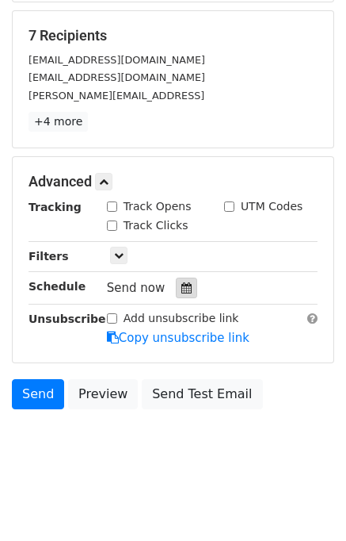
click at [182, 284] on icon at bounding box center [187, 287] width 10 height 11
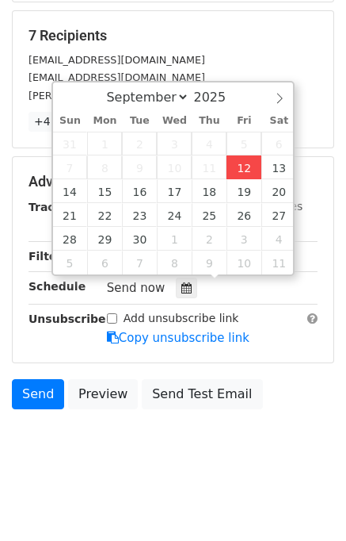
type input "[DATE] 13:18"
type input "01"
type input "18"
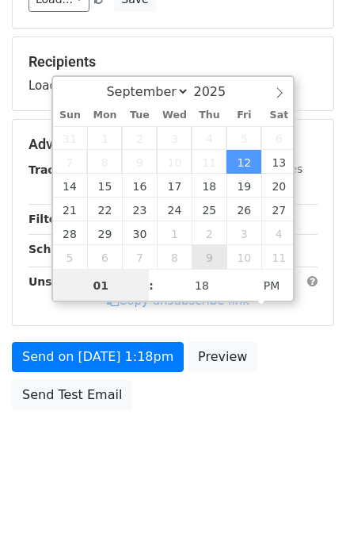
type input "[DATE] 13:18"
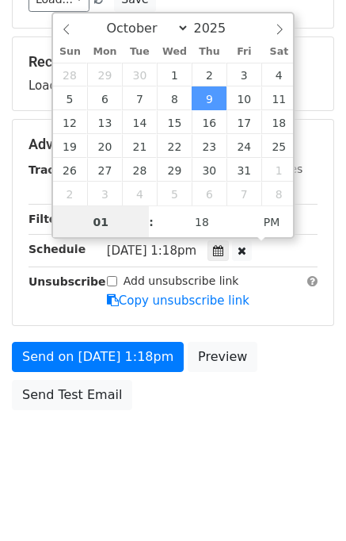
scroll to position [228, 0]
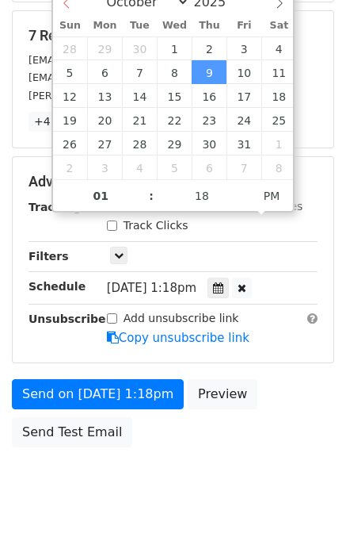
select select "8"
click at [66, 8] on div "September October November December 2025" at bounding box center [173, 0] width 241 height 27
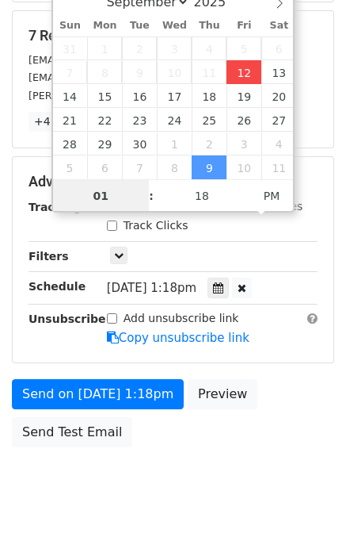
type input "2025-09-12 13:18"
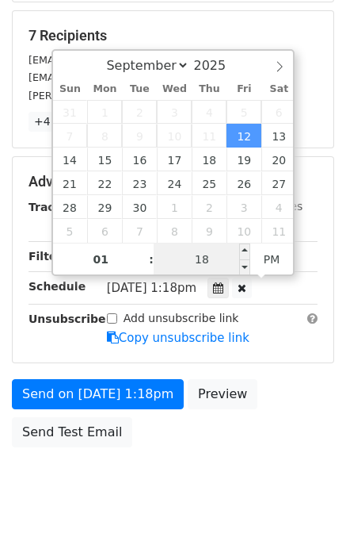
click at [205, 259] on input "18" at bounding box center [202, 259] width 97 height 32
type input "45"
type input "[DATE] 13:45"
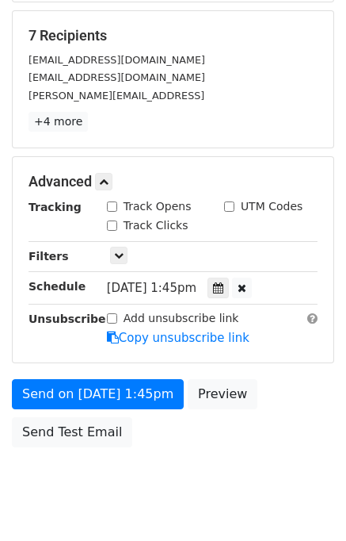
click at [101, 352] on div "Advanced Tracking Track Opens UTM Codes Track Clicks Filters Only include sprea…" at bounding box center [173, 259] width 321 height 205
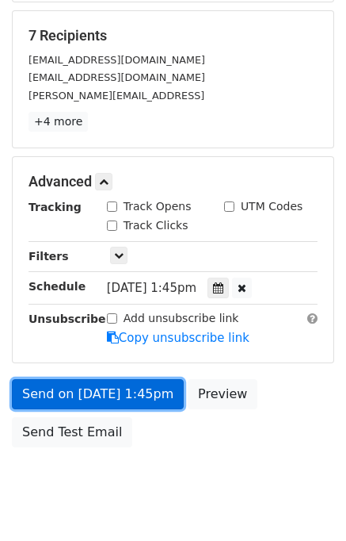
click at [111, 383] on link "Send on Sep 12 at 1:45pm" at bounding box center [98, 394] width 172 height 30
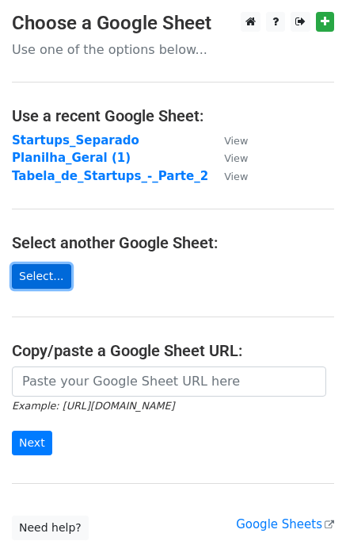
click at [53, 273] on link "Select..." at bounding box center [41, 276] width 59 height 25
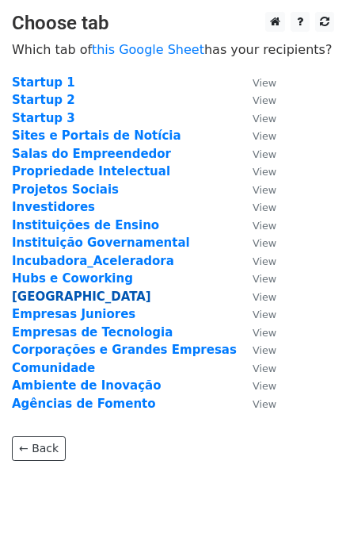
click at [49, 297] on strong "[GEOGRAPHIC_DATA]" at bounding box center [82, 296] width 140 height 14
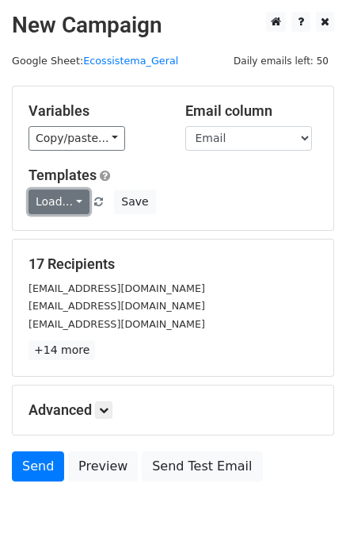
click at [75, 197] on link "Load..." at bounding box center [59, 201] width 61 height 25
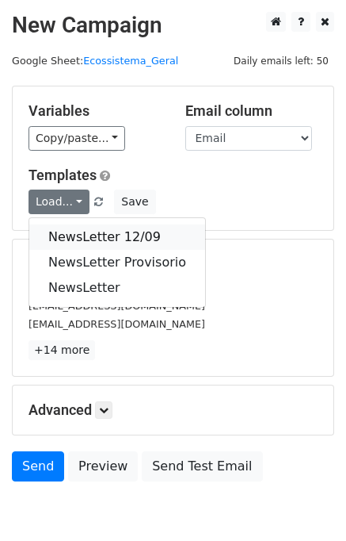
click at [76, 232] on link "NewsLetter 12/09" at bounding box center [117, 236] width 176 height 25
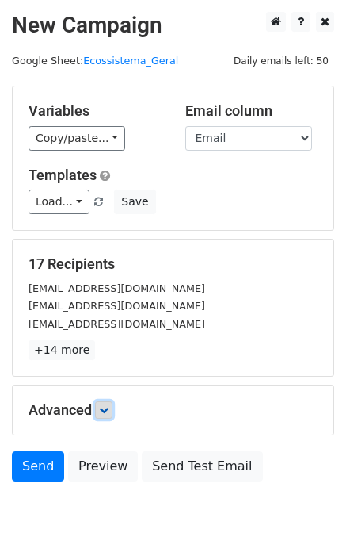
click at [103, 411] on icon at bounding box center [104, 410] width 10 height 10
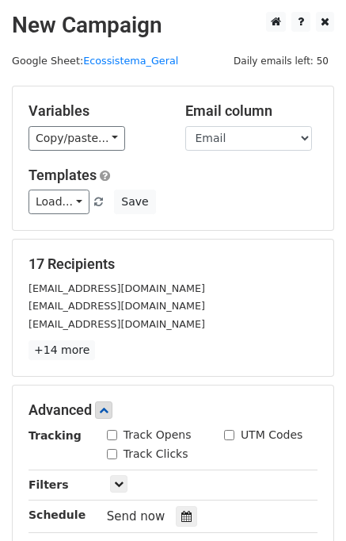
scroll to position [228, 0]
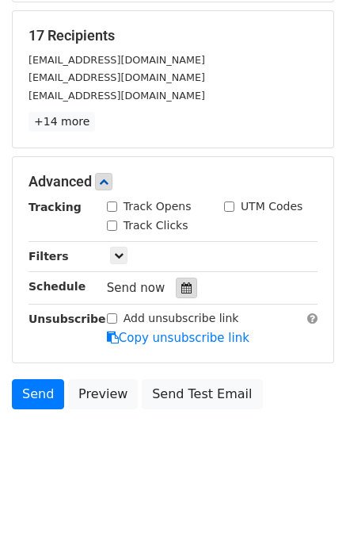
click at [182, 285] on icon at bounding box center [187, 287] width 10 height 11
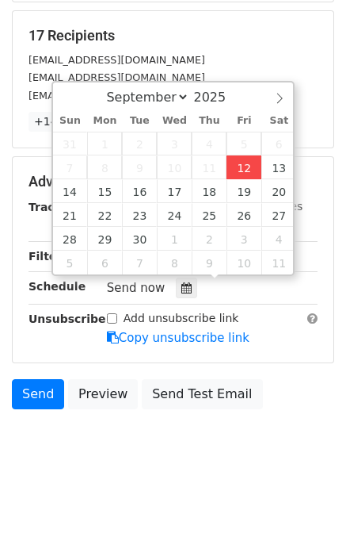
type input "[DATE] 13:19"
type input "01"
type input "19"
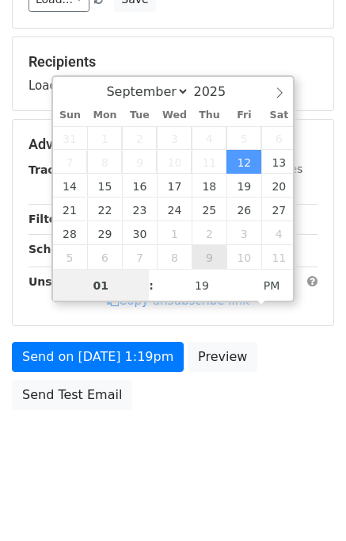
type input "[DATE] 13:19"
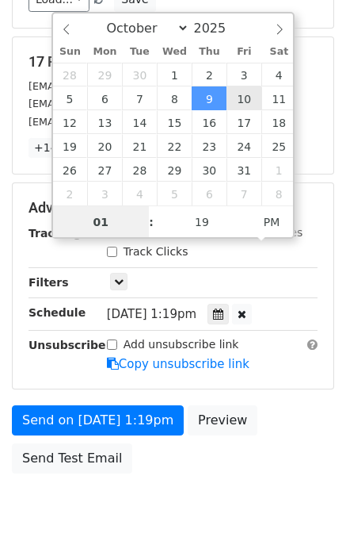
scroll to position [228, 0]
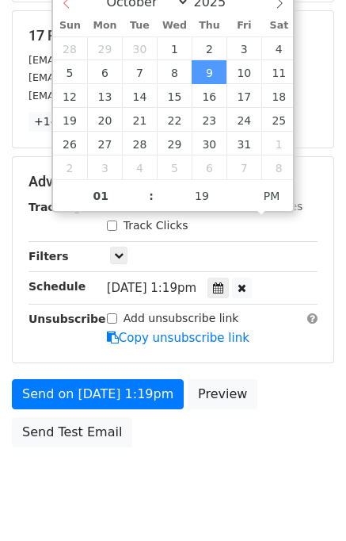
select select "8"
click at [63, 8] on div "September October November [DATE]" at bounding box center [173, 0] width 241 height 27
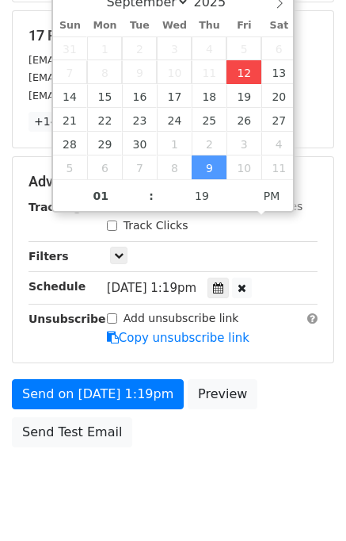
type input "[DATE] 13:19"
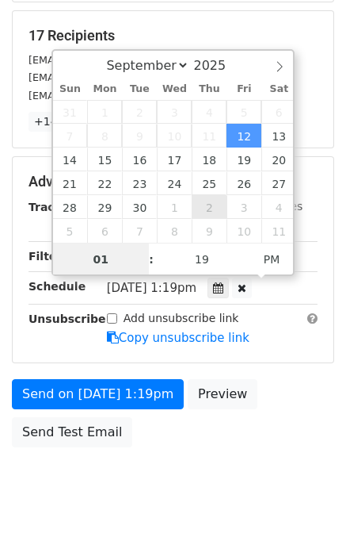
scroll to position [202, 0]
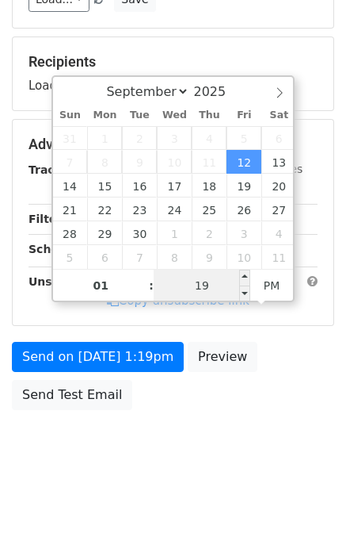
click at [206, 292] on input "19" at bounding box center [202, 286] width 97 height 32
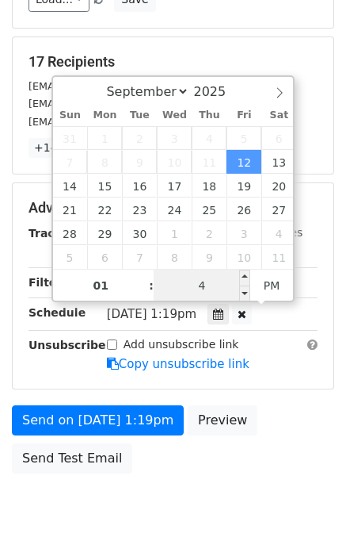
type input "45"
type input "[DATE] 13:45"
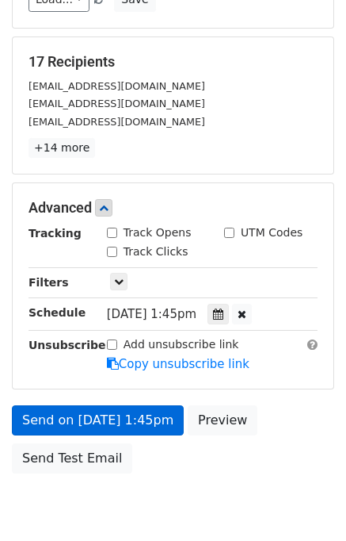
click at [101, 355] on div "Add unsubscribe link Copy unsubscribe link" at bounding box center [212, 354] width 235 height 36
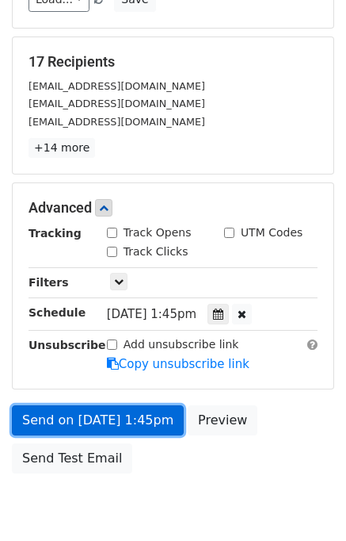
click at [105, 418] on link "Send on [DATE] 1:45pm" at bounding box center [98, 420] width 172 height 30
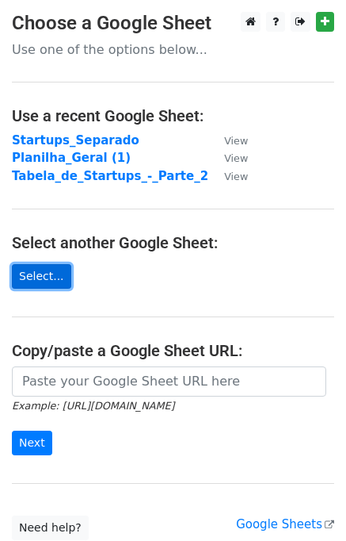
click at [50, 273] on link "Select..." at bounding box center [41, 276] width 59 height 25
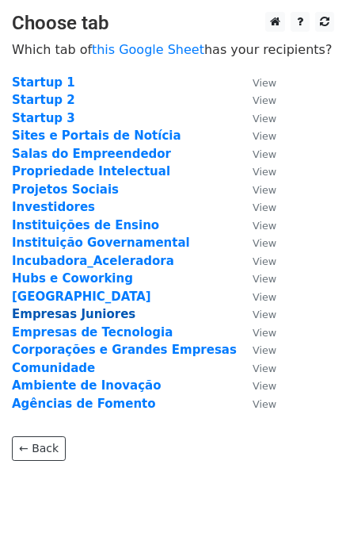
click at [73, 311] on strong "Empresas Juniores" at bounding box center [74, 314] width 124 height 14
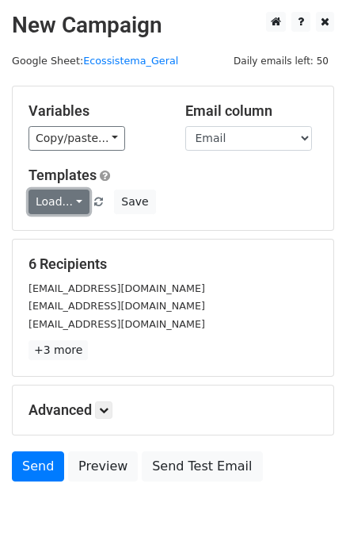
click at [59, 191] on link "Load..." at bounding box center [59, 201] width 61 height 25
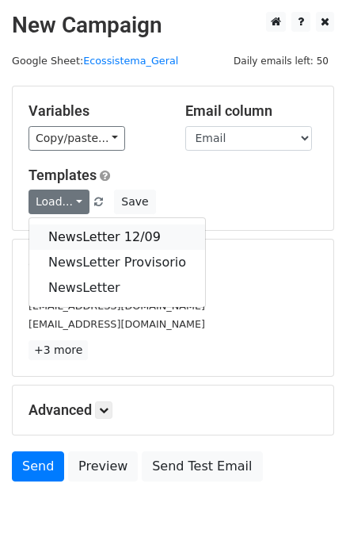
click at [79, 229] on link "NewsLetter 12/09" at bounding box center [117, 236] width 176 height 25
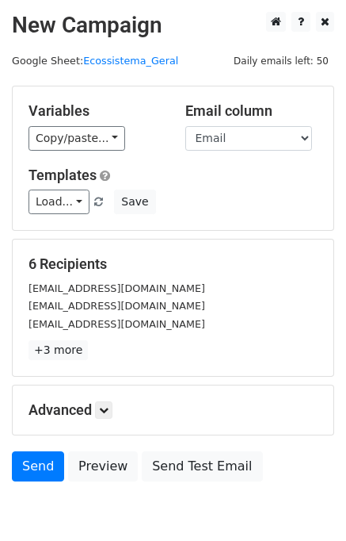
scroll to position [73, 0]
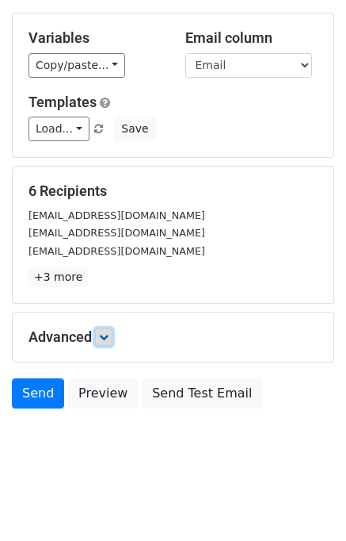
click at [106, 335] on icon at bounding box center [104, 337] width 10 height 10
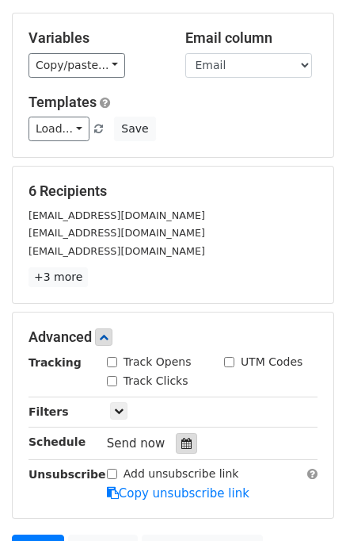
click at [182, 443] on icon at bounding box center [187, 443] width 10 height 11
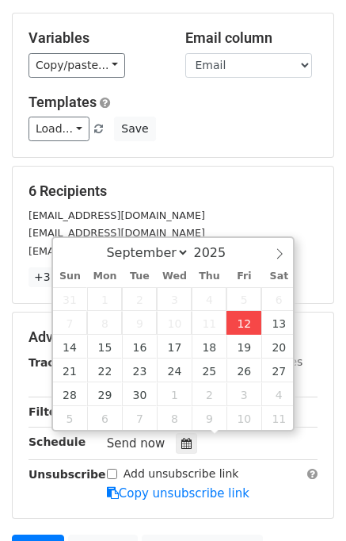
type input "2025-09-12 13:19"
type input "01"
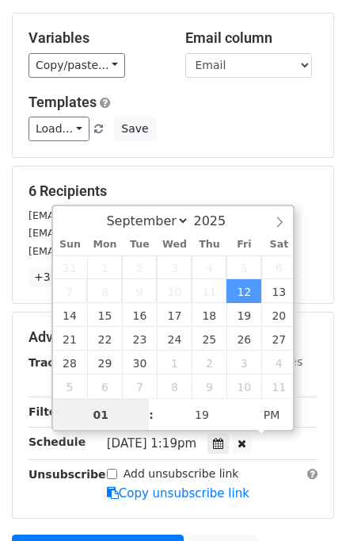
scroll to position [0, 0]
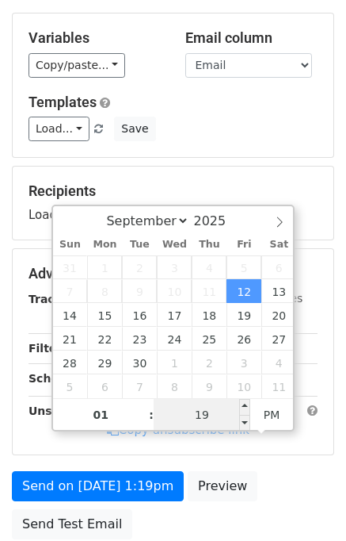
click at [216, 419] on input "19" at bounding box center [202, 415] width 97 height 32
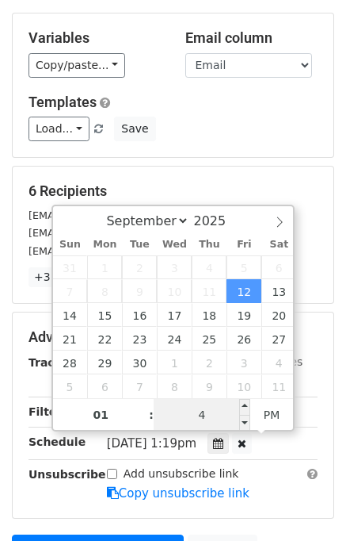
type input "45"
type input "2025-09-12 13:45"
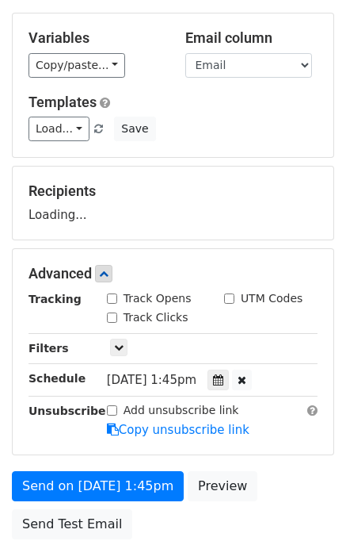
scroll to position [202, 0]
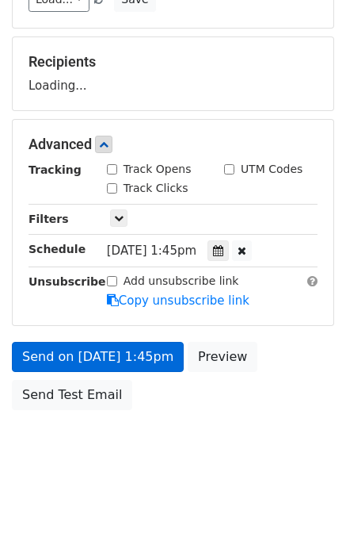
click at [71, 309] on div "Unsubscribe" at bounding box center [56, 291] width 78 height 36
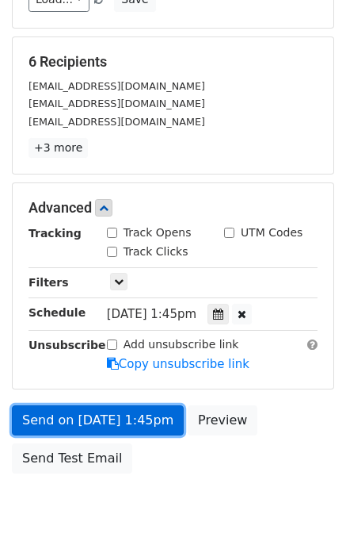
click at [79, 414] on link "Send on Sep 12 at 1:45pm" at bounding box center [98, 420] width 172 height 30
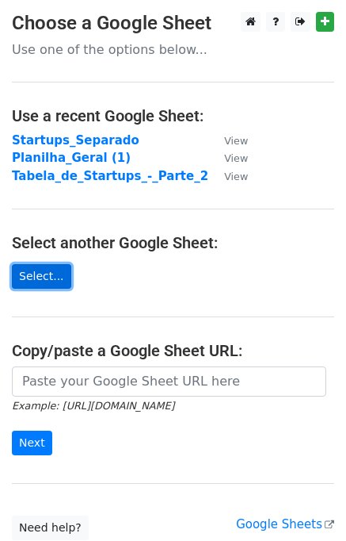
click at [48, 279] on link "Select..." at bounding box center [41, 276] width 59 height 25
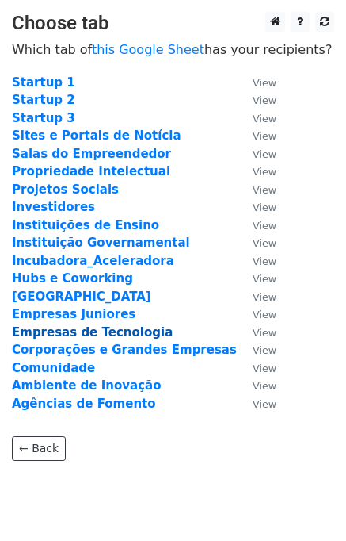
click at [78, 335] on strong "Empresas de Tecnologia" at bounding box center [92, 332] width 161 height 14
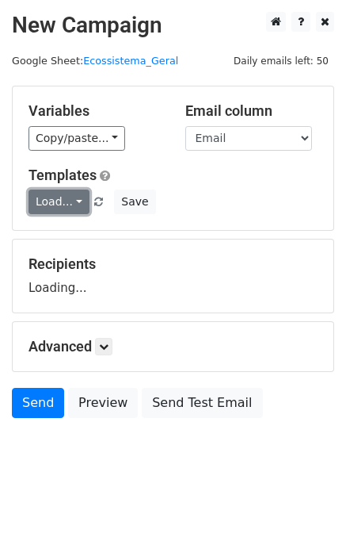
click at [67, 205] on link "Load..." at bounding box center [59, 201] width 61 height 25
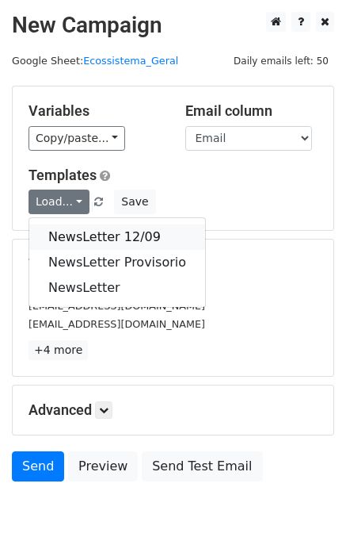
click at [86, 235] on link "NewsLetter 12/09" at bounding box center [117, 236] width 176 height 25
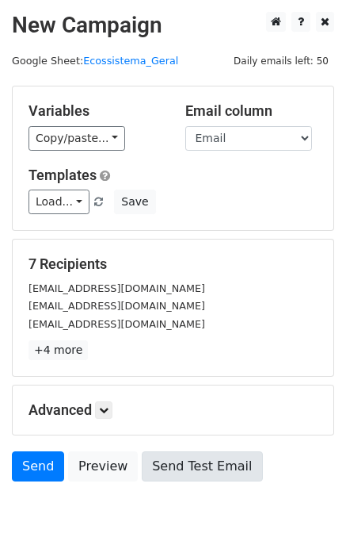
scroll to position [73, 0]
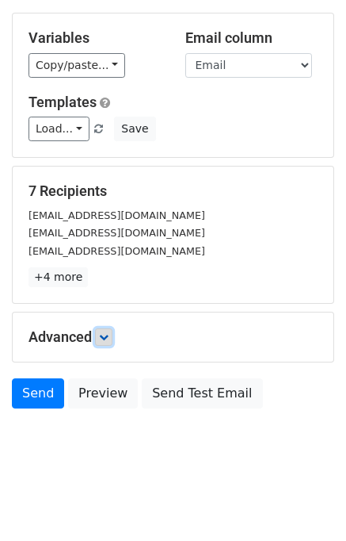
click at [100, 341] on link at bounding box center [103, 336] width 17 height 17
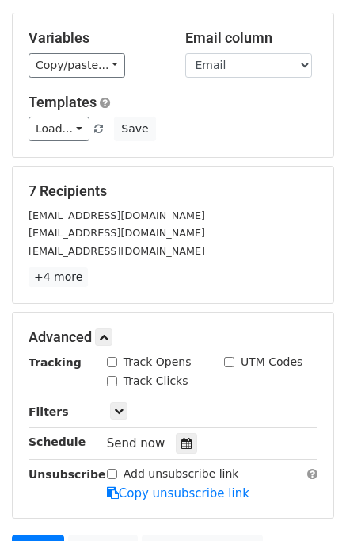
click at [187, 459] on hr at bounding box center [173, 459] width 289 height 1
click at [181, 449] on div at bounding box center [186, 443] width 21 height 21
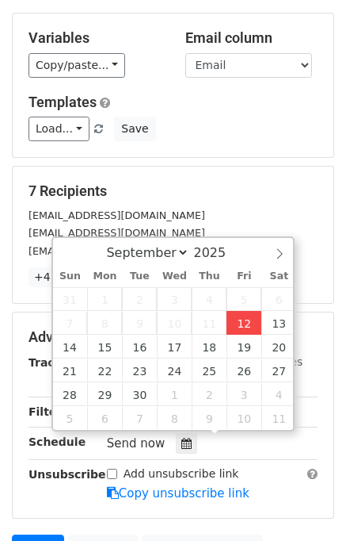
type input "2025-09-12 13:20"
type input "01"
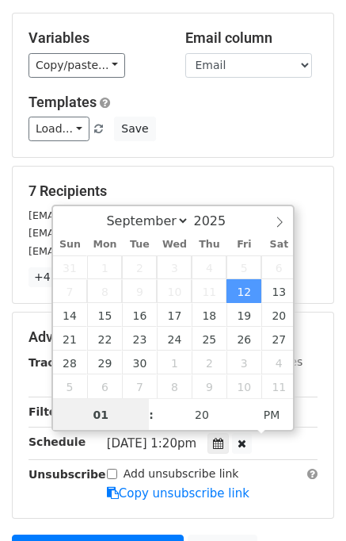
scroll to position [0, 0]
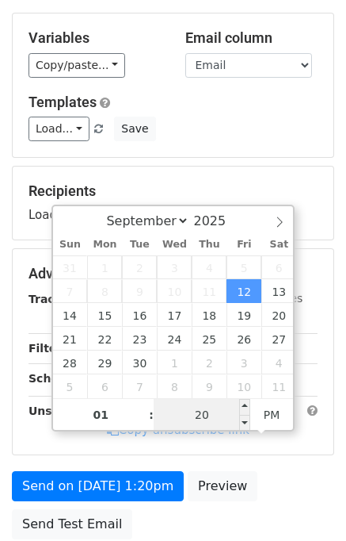
click at [219, 418] on input "20" at bounding box center [202, 415] width 97 height 32
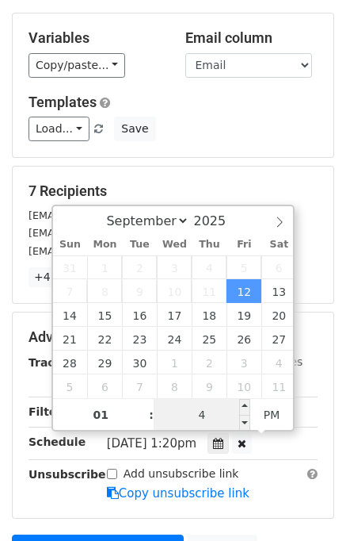
type input "45"
type input "2025-09-12 13:45"
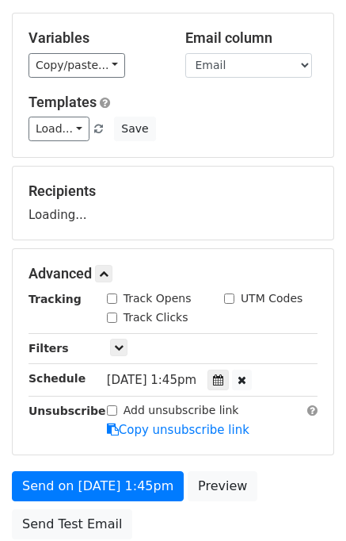
scroll to position [202, 0]
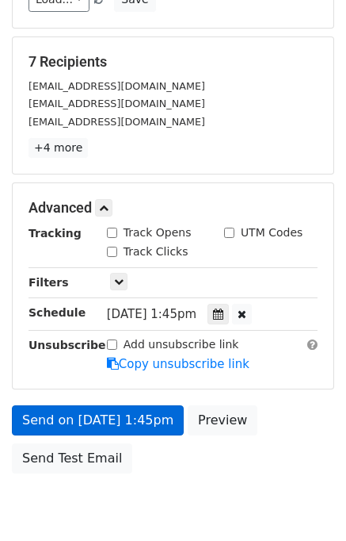
click at [111, 351] on div "Add unsubscribe link Copy unsubscribe link" at bounding box center [212, 354] width 235 height 36
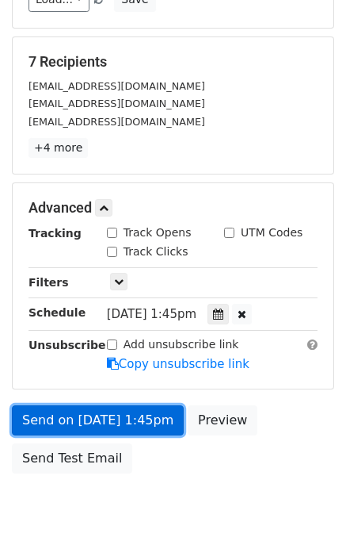
click at [70, 413] on link "Send on [DATE] 1:45pm" at bounding box center [98, 420] width 172 height 30
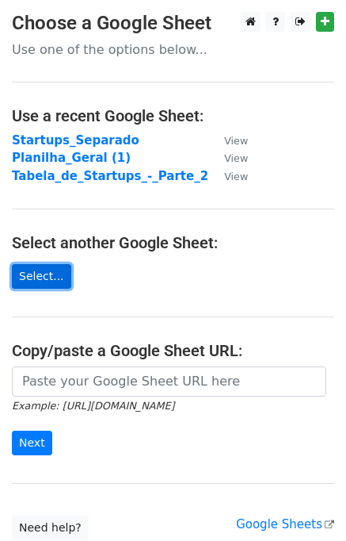
click at [17, 273] on link "Select..." at bounding box center [41, 276] width 59 height 25
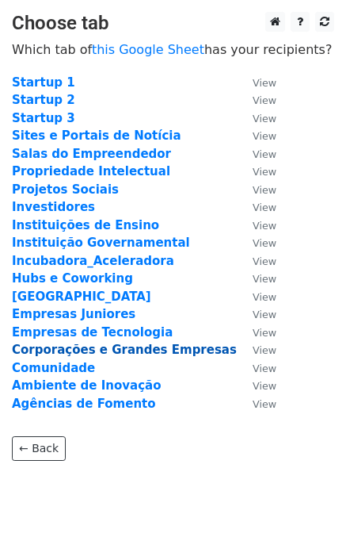
click at [93, 351] on strong "Corporações e Grandes Empresas" at bounding box center [124, 349] width 225 height 14
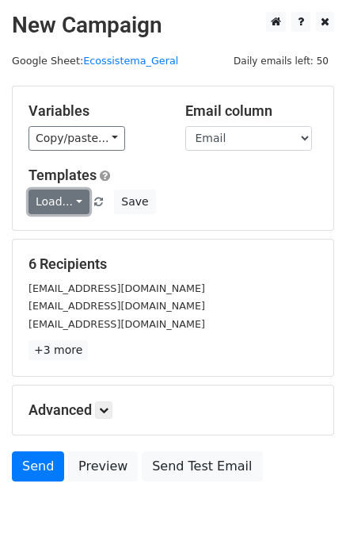
click at [65, 205] on link "Load..." at bounding box center [59, 201] width 61 height 25
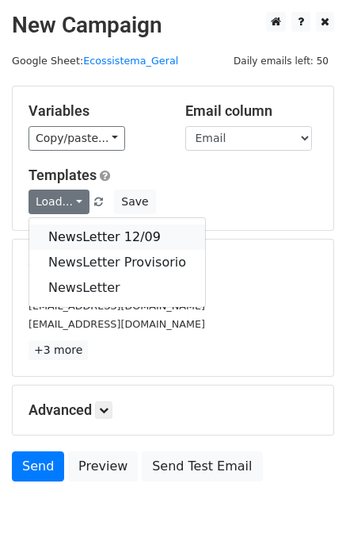
click at [84, 232] on link "NewsLetter 12/09" at bounding box center [117, 236] width 176 height 25
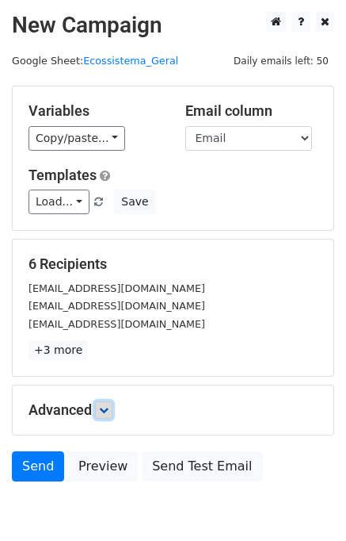
click at [105, 412] on icon at bounding box center [104, 410] width 10 height 10
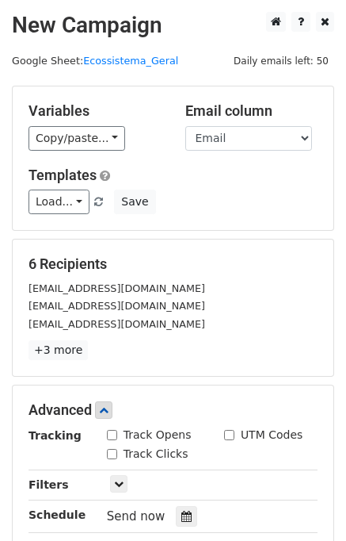
drag, startPoint x: 181, startPoint y: 511, endPoint x: 193, endPoint y: 495, distance: 20.5
click at [182, 511] on icon at bounding box center [187, 515] width 10 height 11
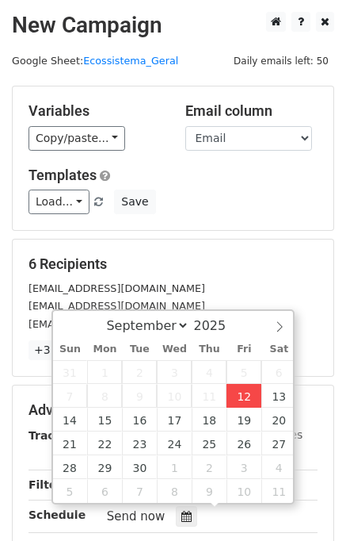
type input "2025-09-12 13:21"
type input "01"
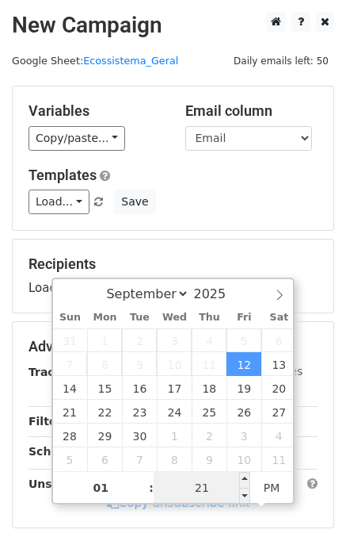
click at [216, 482] on input "21" at bounding box center [202, 488] width 97 height 32
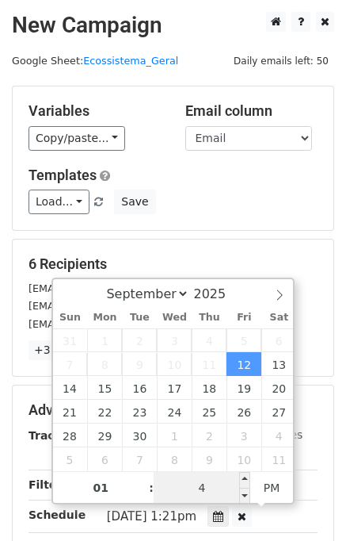
type input "45"
type input "2025-09-12 13:45"
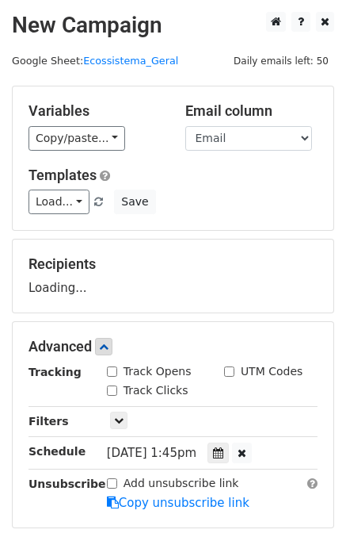
scroll to position [202, 0]
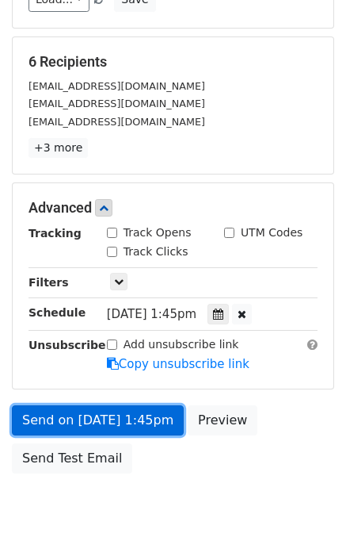
click at [103, 355] on form "Variables Copy/paste... {{Horário do envio}} {{Nome do responsável:}} {{Email}}…" at bounding box center [173, 182] width 323 height 598
click at [71, 413] on link "Send on Sep 12 at 1:45pm" at bounding box center [98, 420] width 172 height 30
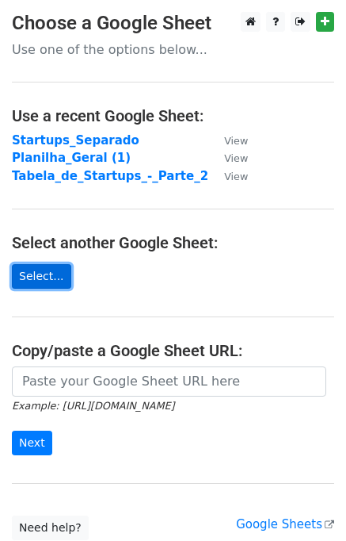
click at [34, 280] on link "Select..." at bounding box center [41, 276] width 59 height 25
click at [44, 271] on link "Select..." at bounding box center [41, 276] width 59 height 25
click at [47, 277] on link "Select..." at bounding box center [41, 276] width 59 height 25
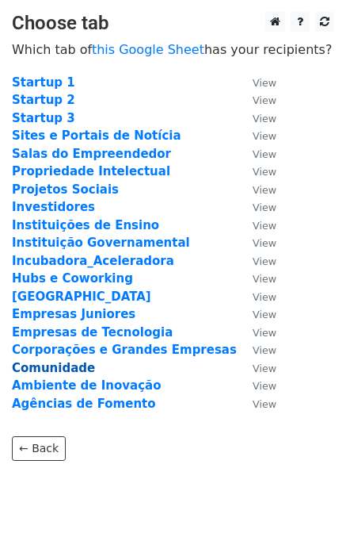
click at [75, 365] on strong "Comunidade" at bounding box center [53, 368] width 83 height 14
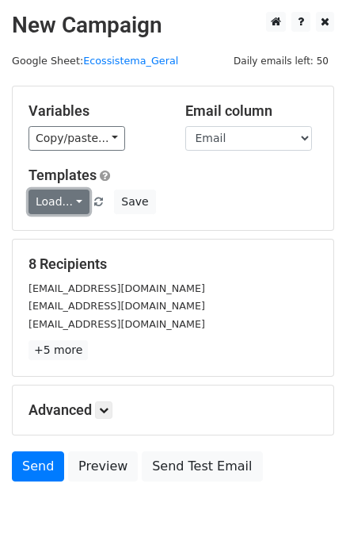
click at [70, 207] on link "Load..." at bounding box center [59, 201] width 61 height 25
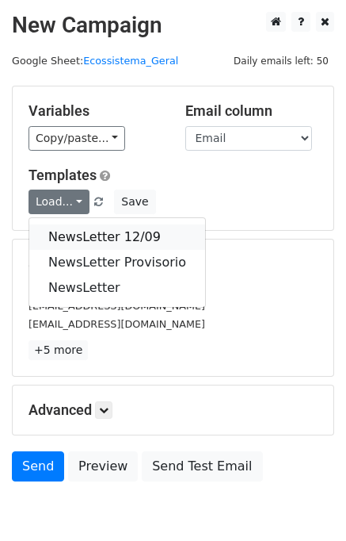
click at [89, 226] on link "NewsLetter 12/09" at bounding box center [117, 236] width 176 height 25
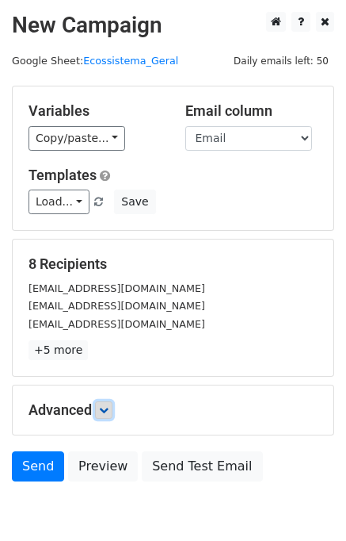
click at [102, 407] on icon at bounding box center [104, 410] width 10 height 10
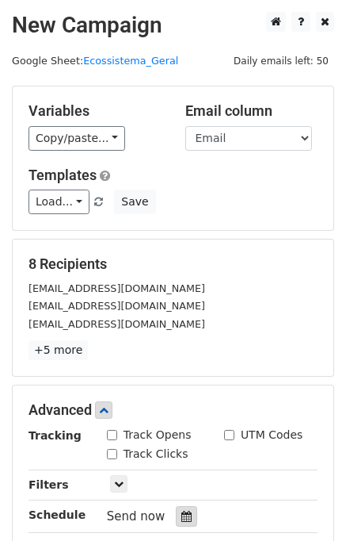
click at [182, 510] on icon at bounding box center [187, 515] width 10 height 11
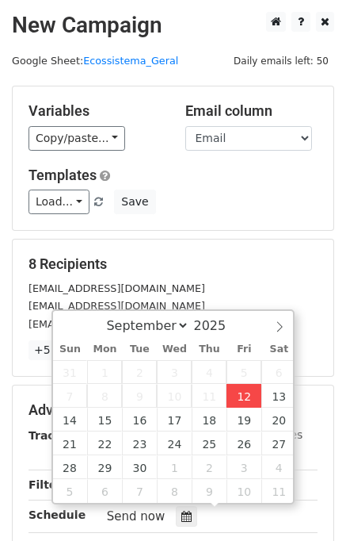
type input "2025-09-12 13:22"
type input "01"
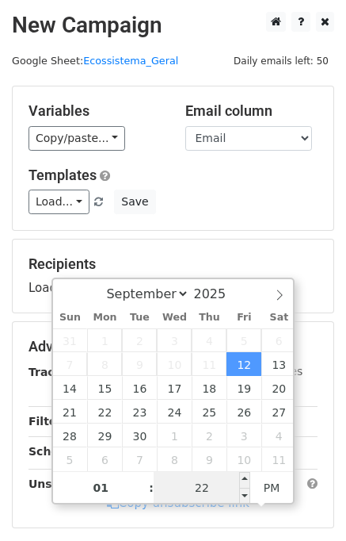
click at [209, 487] on input "22" at bounding box center [202, 488] width 97 height 32
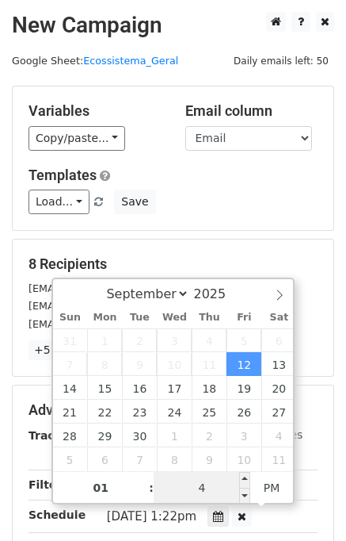
type input "45"
type input "[DATE] 13:45"
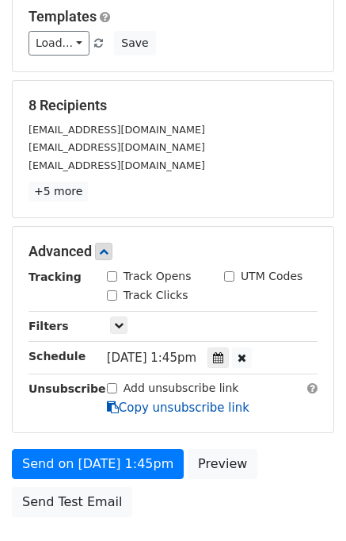
scroll to position [266, 0]
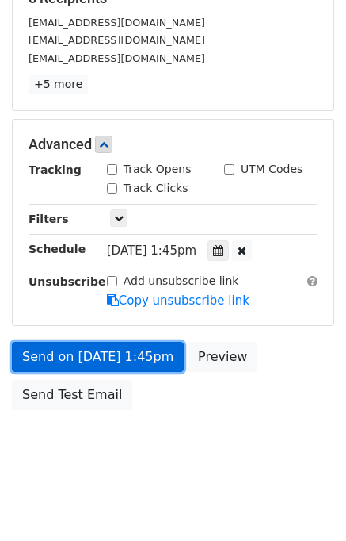
click at [113, 349] on link "Send on [DATE] 1:45pm" at bounding box center [98, 357] width 172 height 30
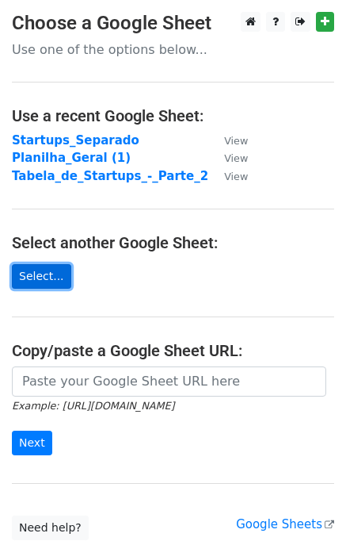
click at [40, 285] on link "Select..." at bounding box center [41, 276] width 59 height 25
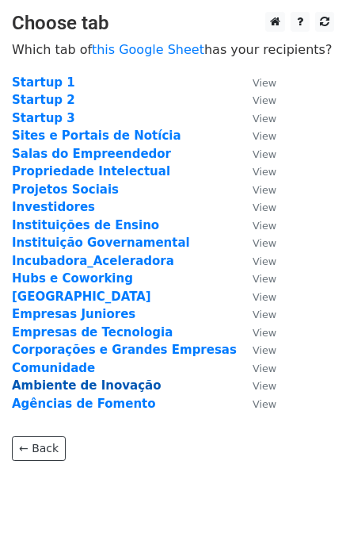
click at [79, 381] on strong "Ambiente de Inovação" at bounding box center [86, 385] width 149 height 14
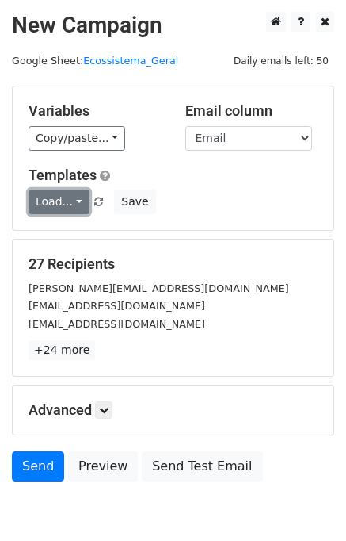
click at [51, 205] on link "Load..." at bounding box center [59, 201] width 61 height 25
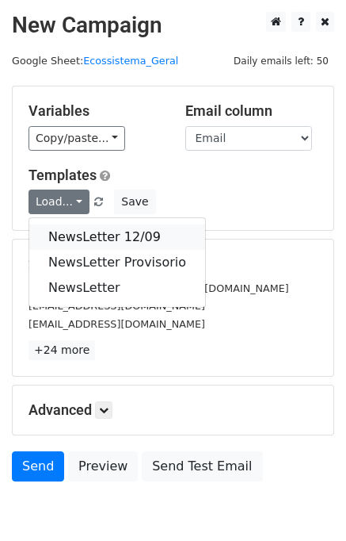
click at [68, 239] on link "NewsLetter 12/09" at bounding box center [117, 236] width 176 height 25
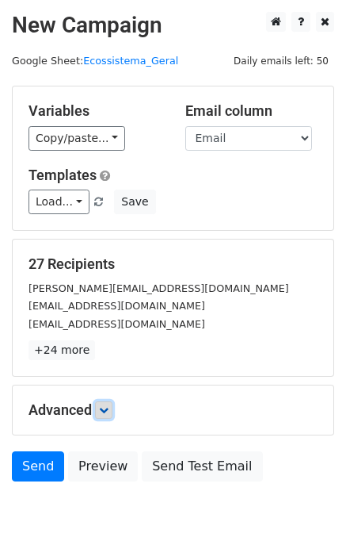
click at [105, 410] on icon at bounding box center [104, 410] width 10 height 10
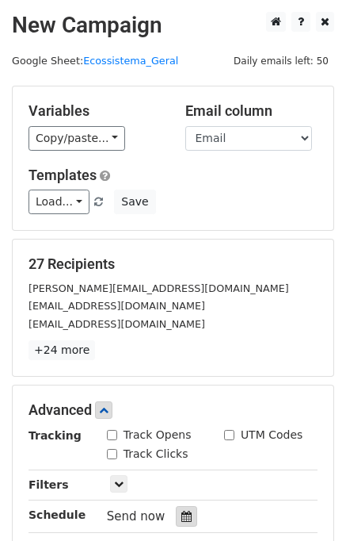
click at [182, 514] on icon at bounding box center [187, 515] width 10 height 11
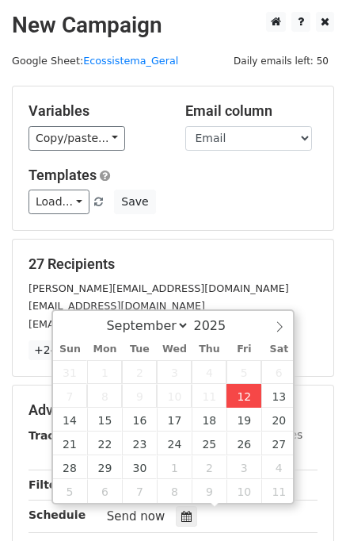
type input "2025-09-12 13:22"
type input "01"
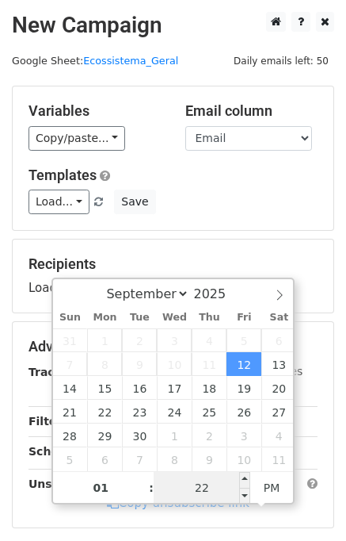
click at [214, 492] on input "22" at bounding box center [202, 488] width 97 height 32
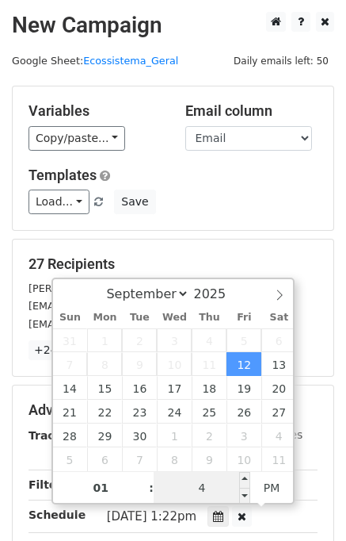
type input "45"
type input "[DATE] 13:45"
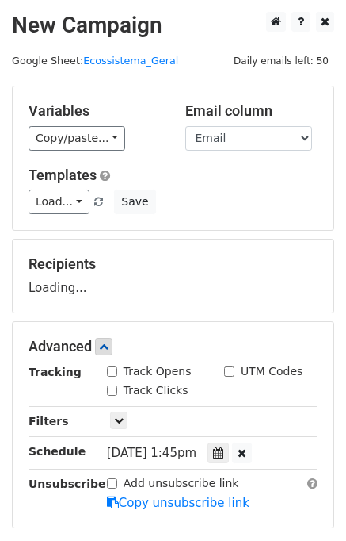
scroll to position [202, 0]
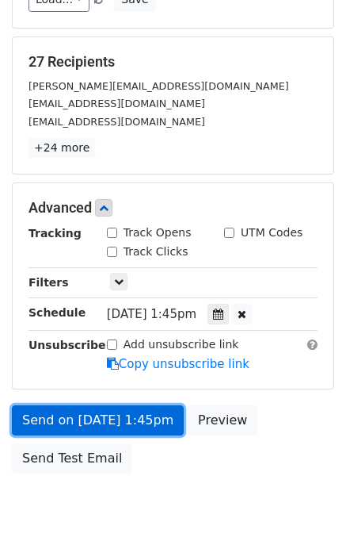
click at [101, 415] on link "Send on [DATE] 1:45pm" at bounding box center [98, 420] width 172 height 30
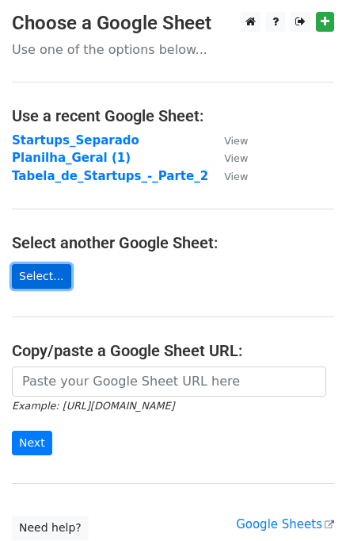
click at [24, 277] on link "Select..." at bounding box center [41, 276] width 59 height 25
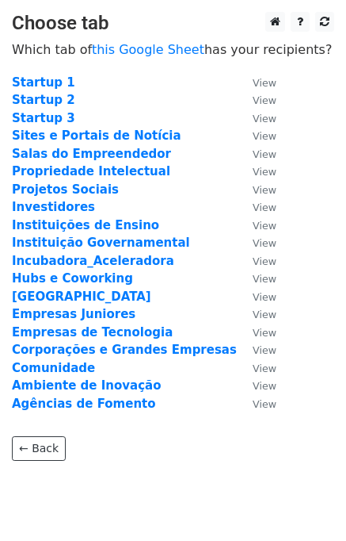
scroll to position [46, 0]
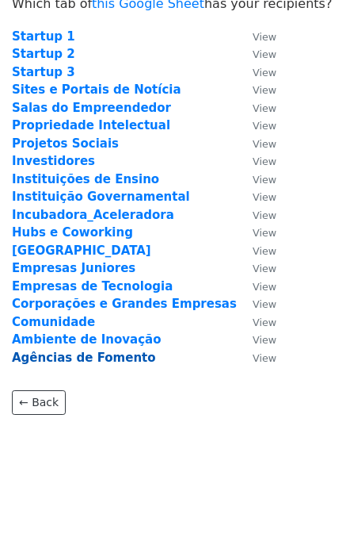
click at [101, 356] on strong "Agências de Fomento" at bounding box center [84, 357] width 144 height 14
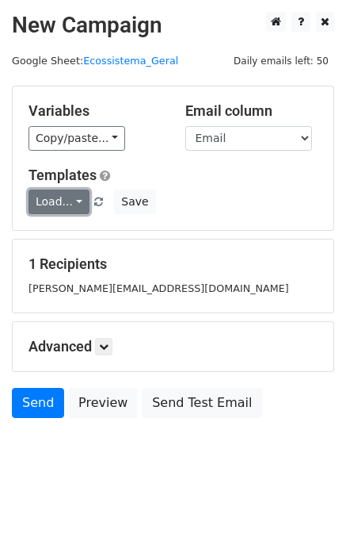
click at [50, 207] on link "Load..." at bounding box center [59, 201] width 61 height 25
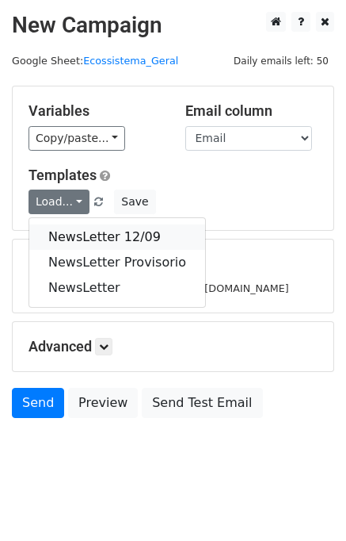
click at [81, 229] on link "NewsLetter 12/09" at bounding box center [117, 236] width 176 height 25
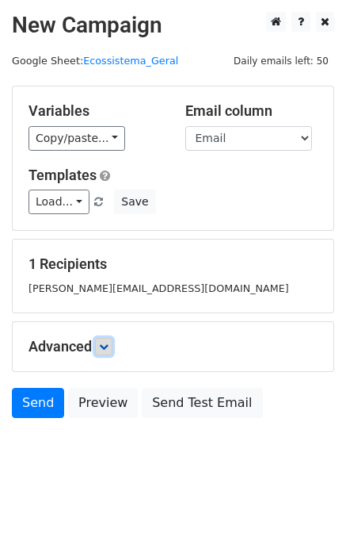
click at [109, 345] on icon at bounding box center [104, 347] width 10 height 10
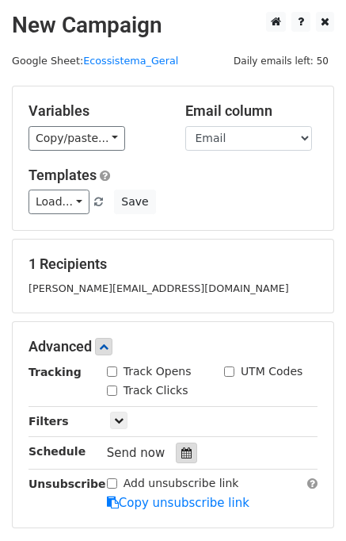
click at [184, 453] on div at bounding box center [186, 452] width 21 height 21
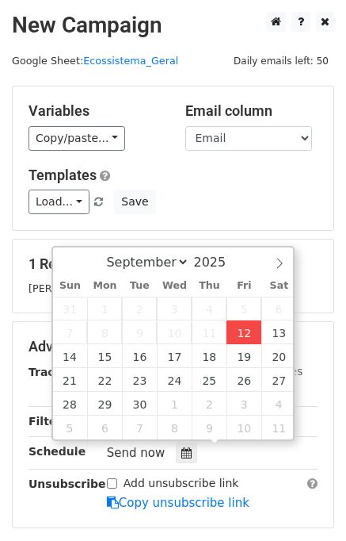
type input "[DATE] 13:23"
type input "01"
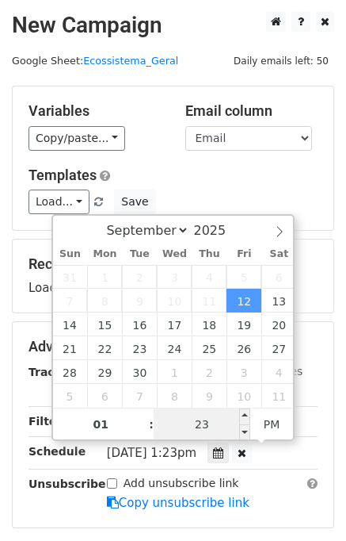
click at [216, 422] on input "23" at bounding box center [202, 424] width 97 height 32
type input "45"
type input "[DATE] 13:45"
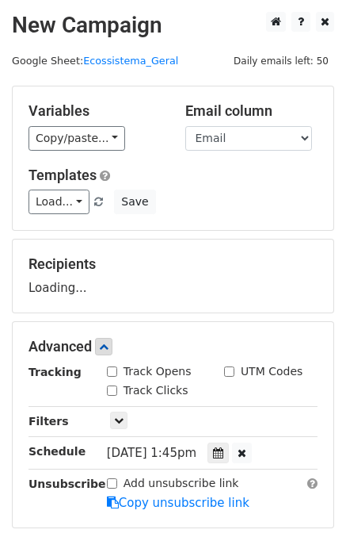
scroll to position [202, 0]
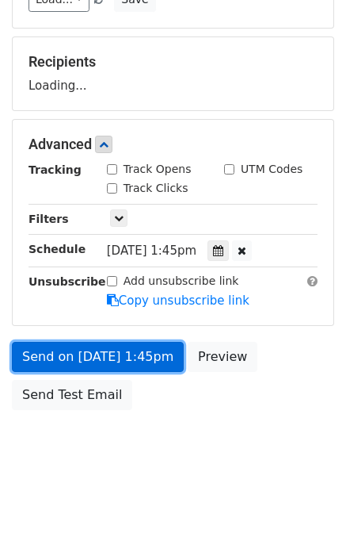
click at [88, 349] on link "Send on [DATE] 1:45pm" at bounding box center [98, 357] width 172 height 30
